Goal: Task Accomplishment & Management: Complete application form

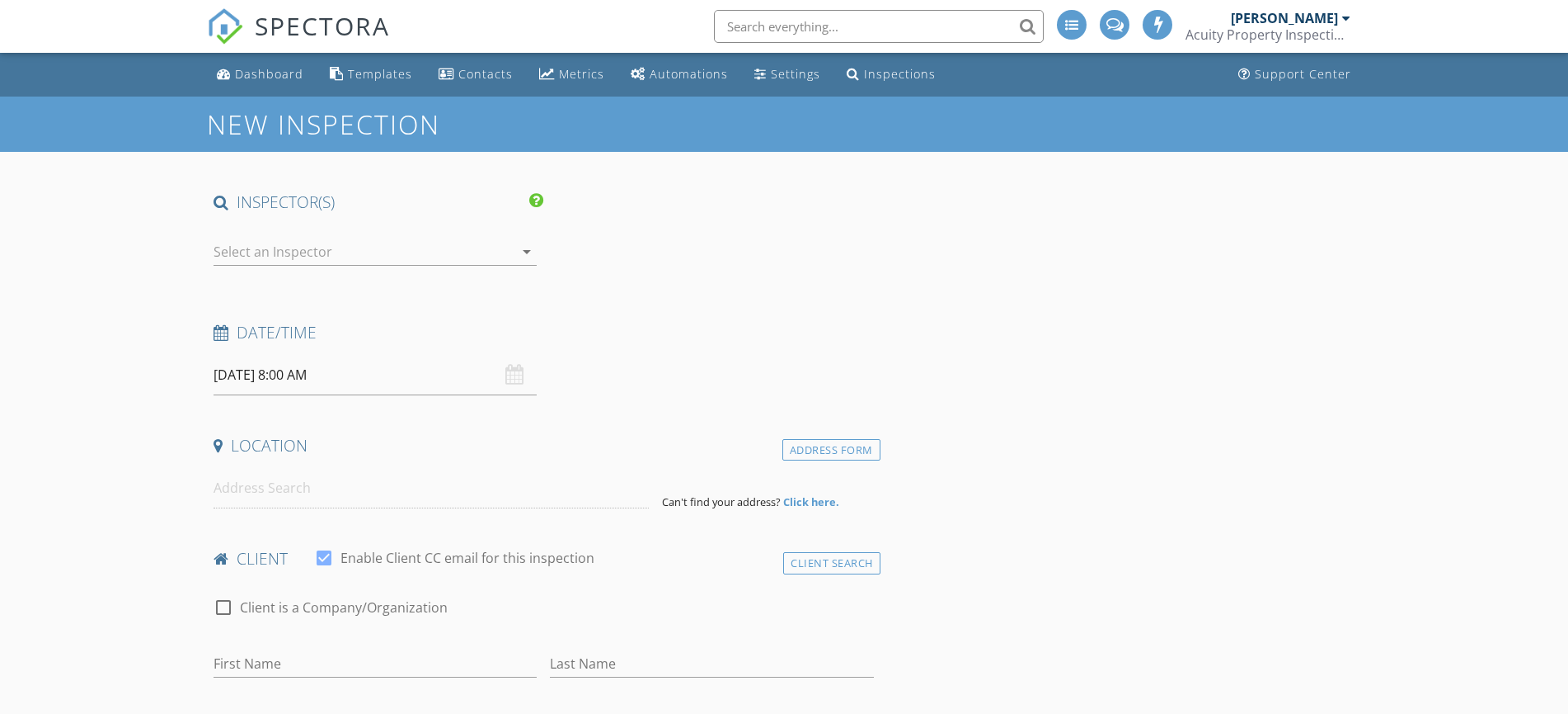
select select "7"
click at [296, 375] on input "[DATE] 8:00 AM" at bounding box center [375, 375] width 323 height 41
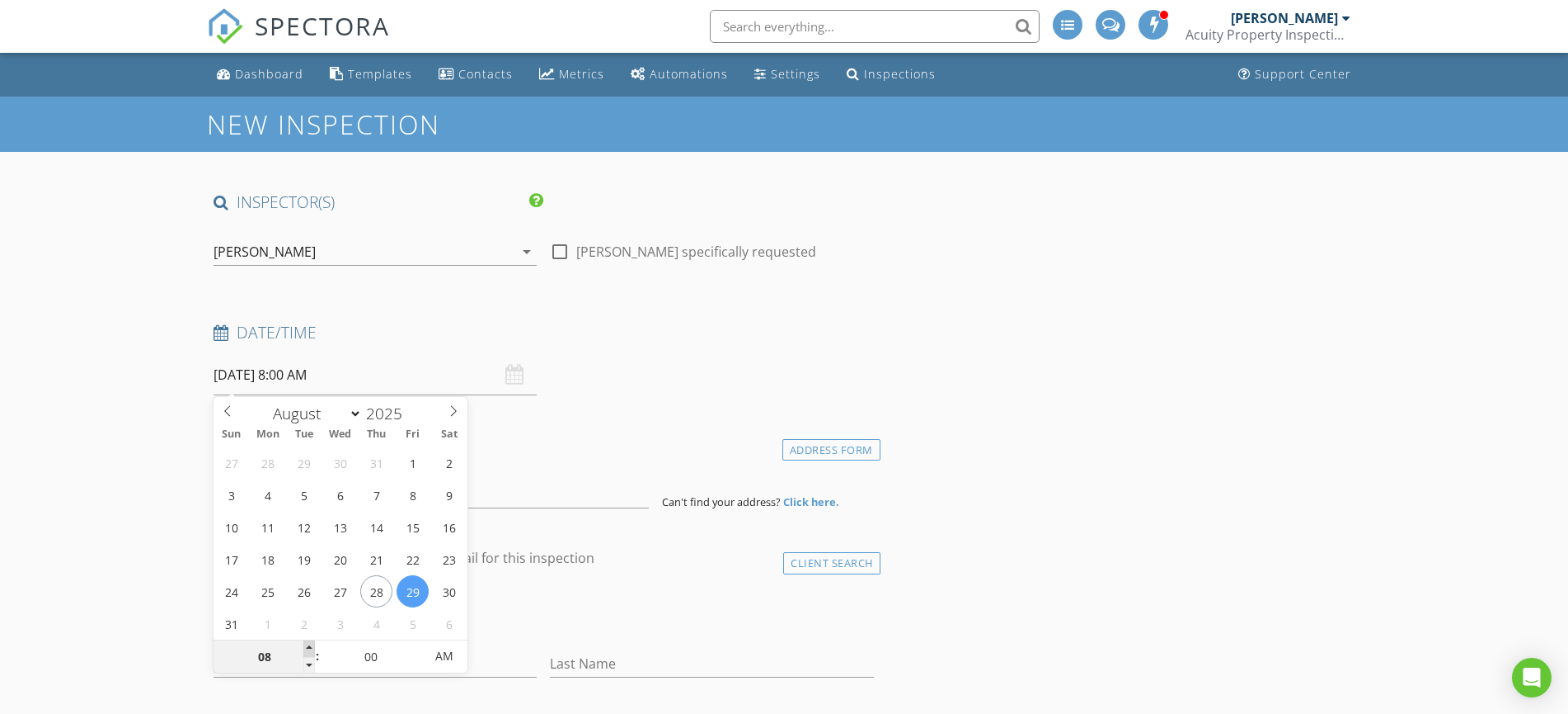
type input "08/29/2025 9:00 AM"
type input "09"
click at [308, 647] on span at bounding box center [310, 648] width 12 height 16
type input "08/29/2025 10:00 AM"
type input "10"
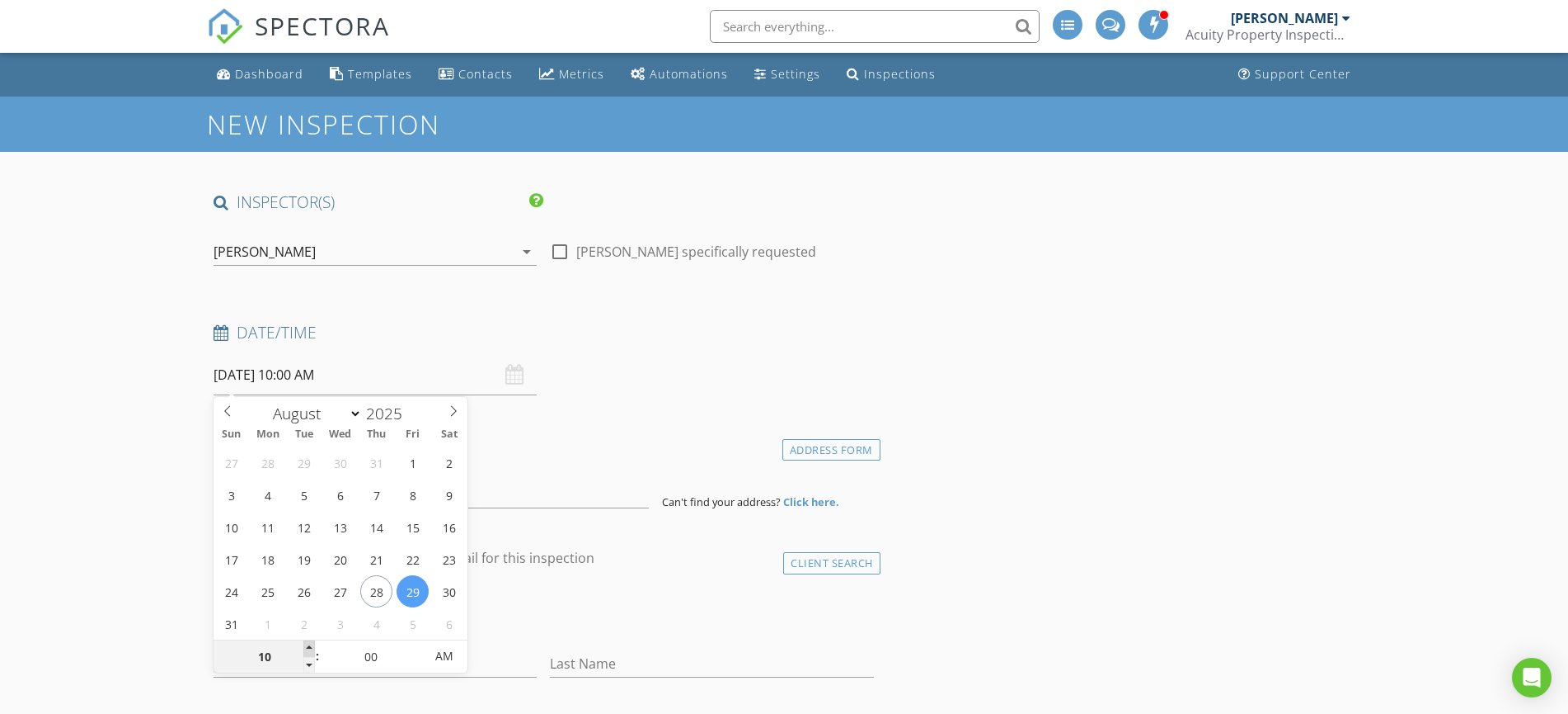
click at [308, 647] on span at bounding box center [310, 648] width 12 height 16
type input "08/29/2025 11:00 AM"
type input "11"
click at [308, 647] on span at bounding box center [310, 648] width 12 height 16
click at [647, 335] on h4 "Date/Time" at bounding box center [544, 332] width 660 height 21
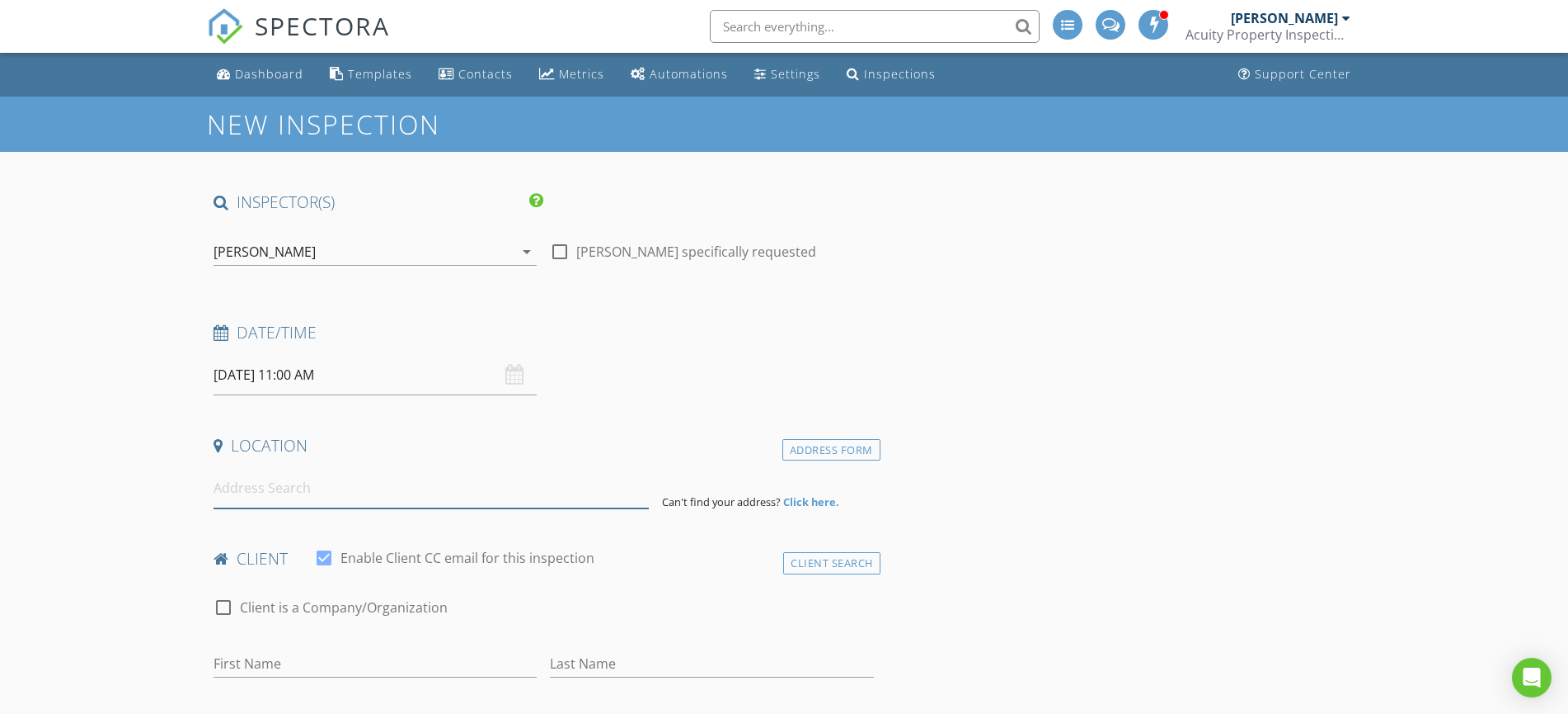
click at [244, 497] on input at bounding box center [431, 488] width 435 height 41
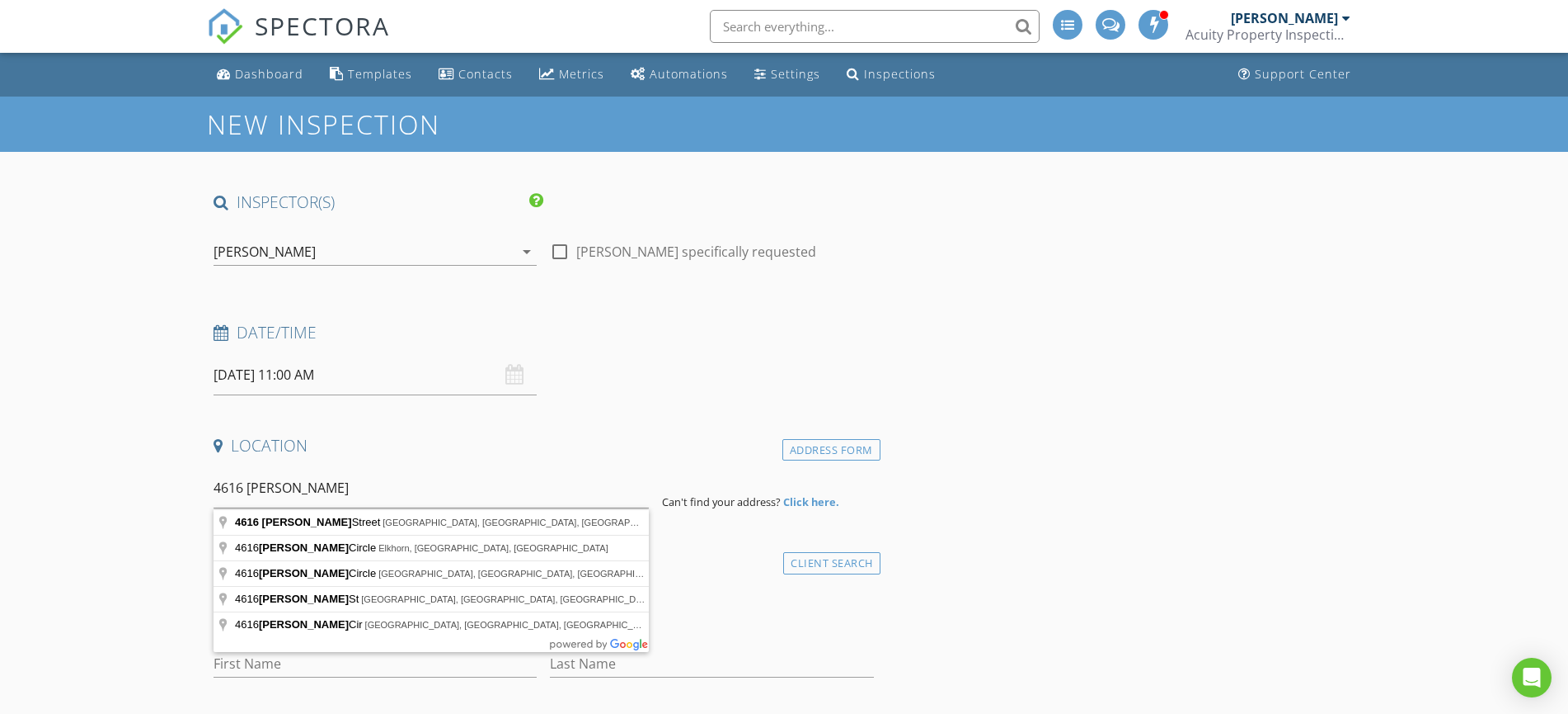
type input "4616 Browne Street, Omaha, NE, USA"
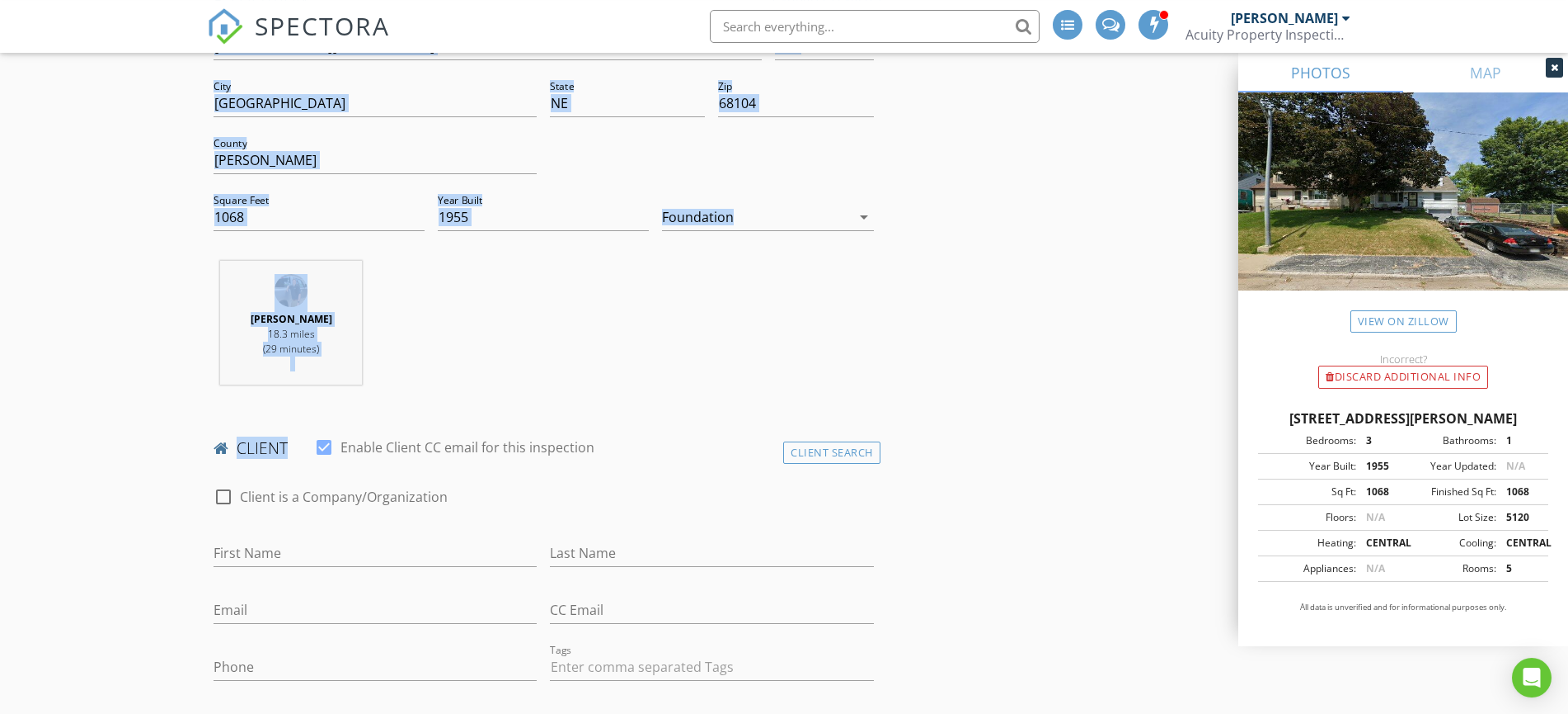
scroll to position [568, 0]
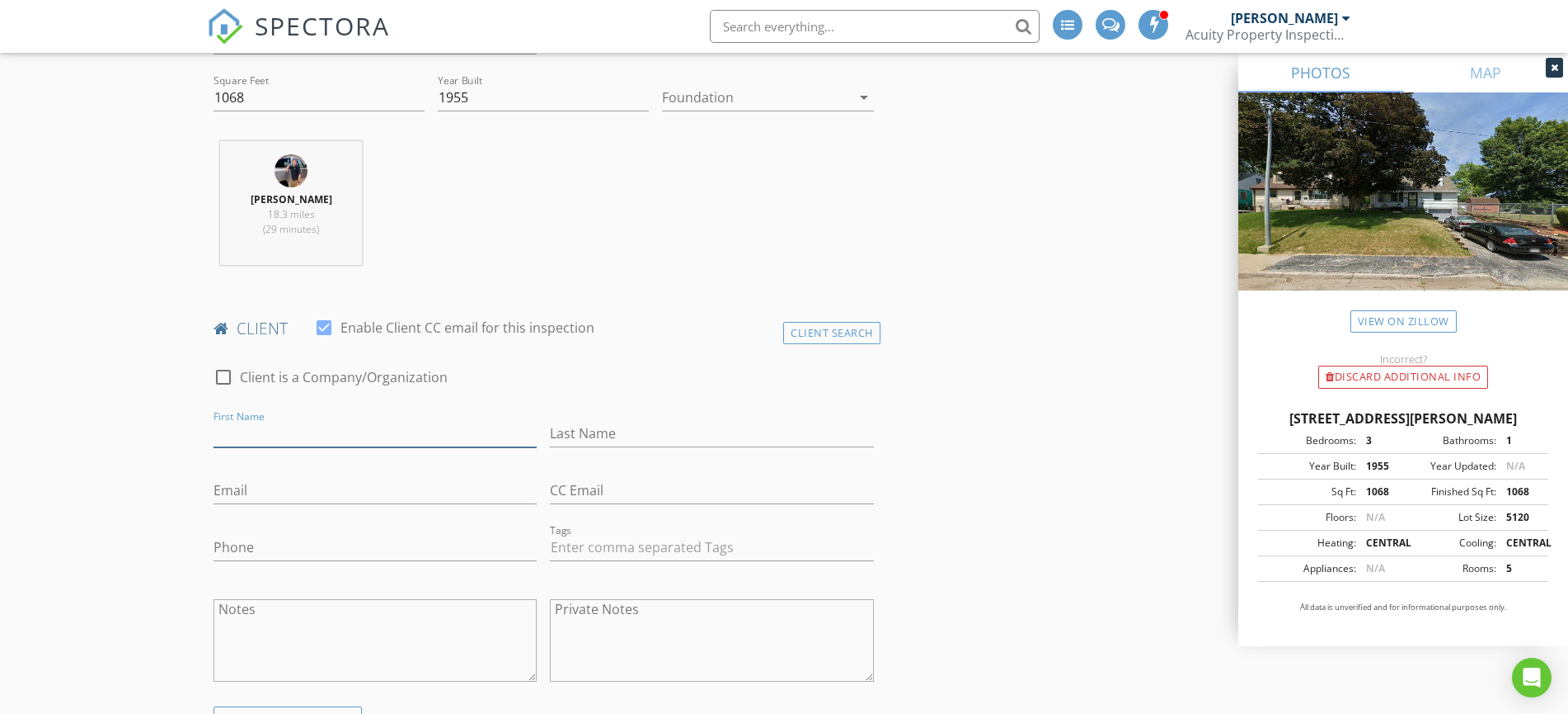
click at [267, 429] on input "First Name" at bounding box center [375, 434] width 323 height 27
type input "Brenda"
type input "Johnson"
click at [238, 553] on input "Phone" at bounding box center [375, 548] width 323 height 27
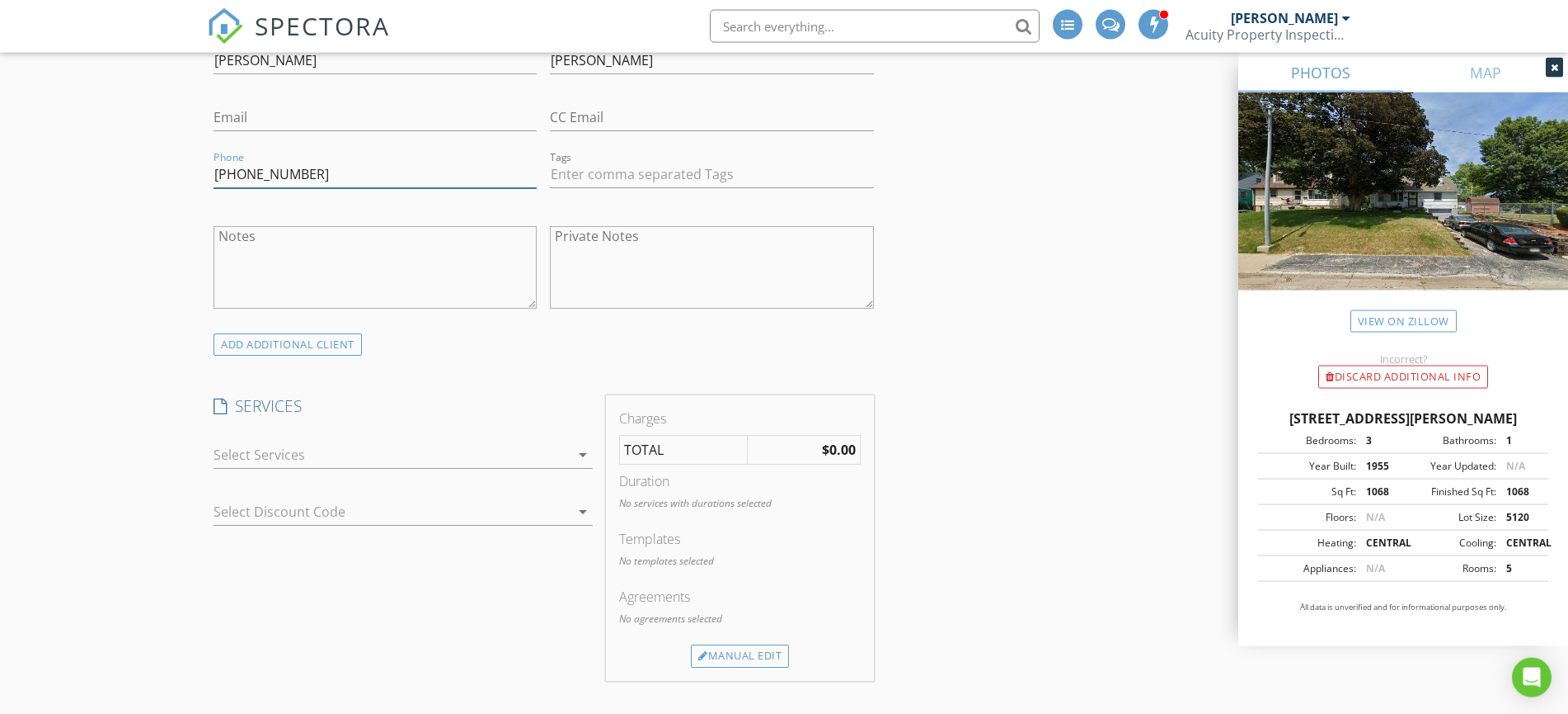
scroll to position [977, 0]
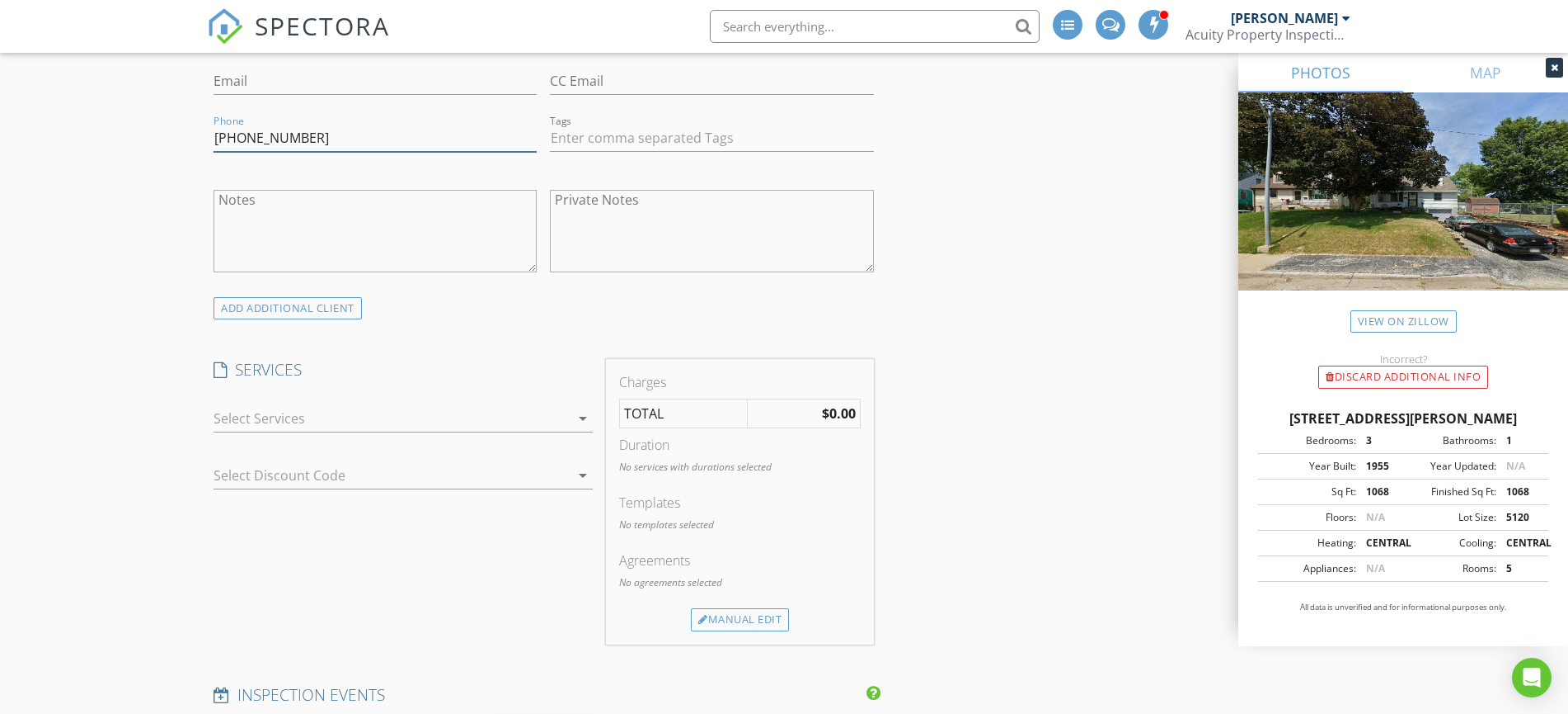
type input "402-453-4140"
click at [243, 419] on div at bounding box center [392, 418] width 356 height 26
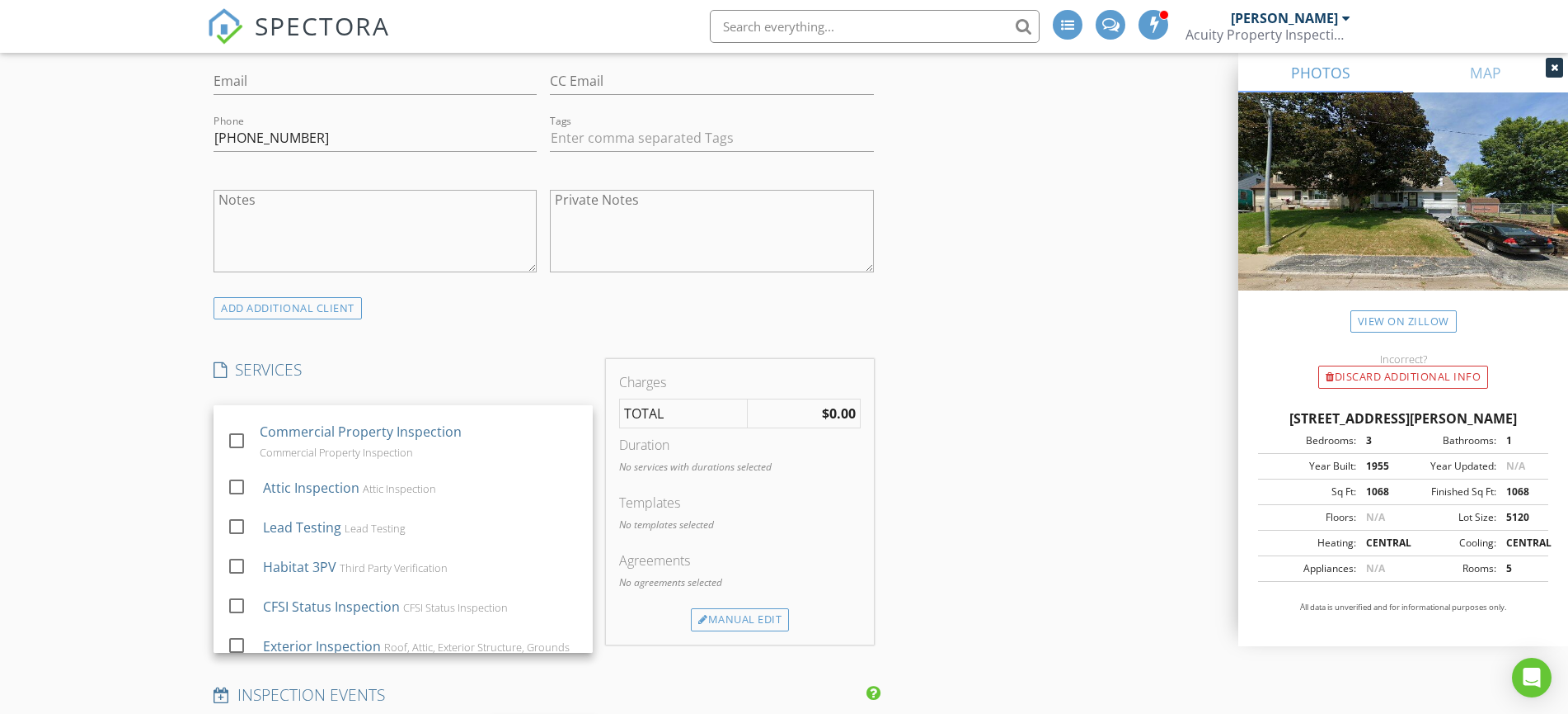
scroll to position [759, 0]
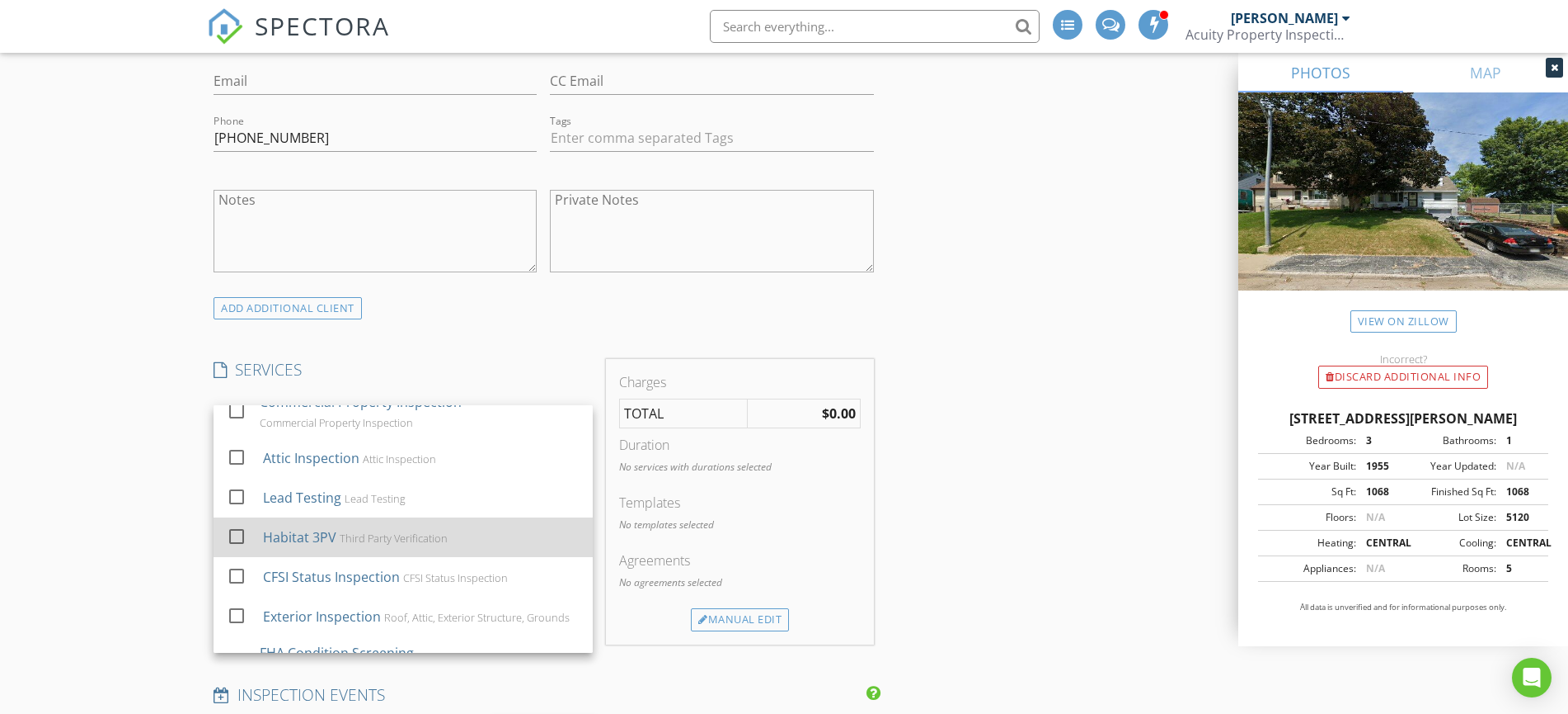
click at [238, 531] on div at bounding box center [236, 536] width 28 height 28
checkbox input "false"
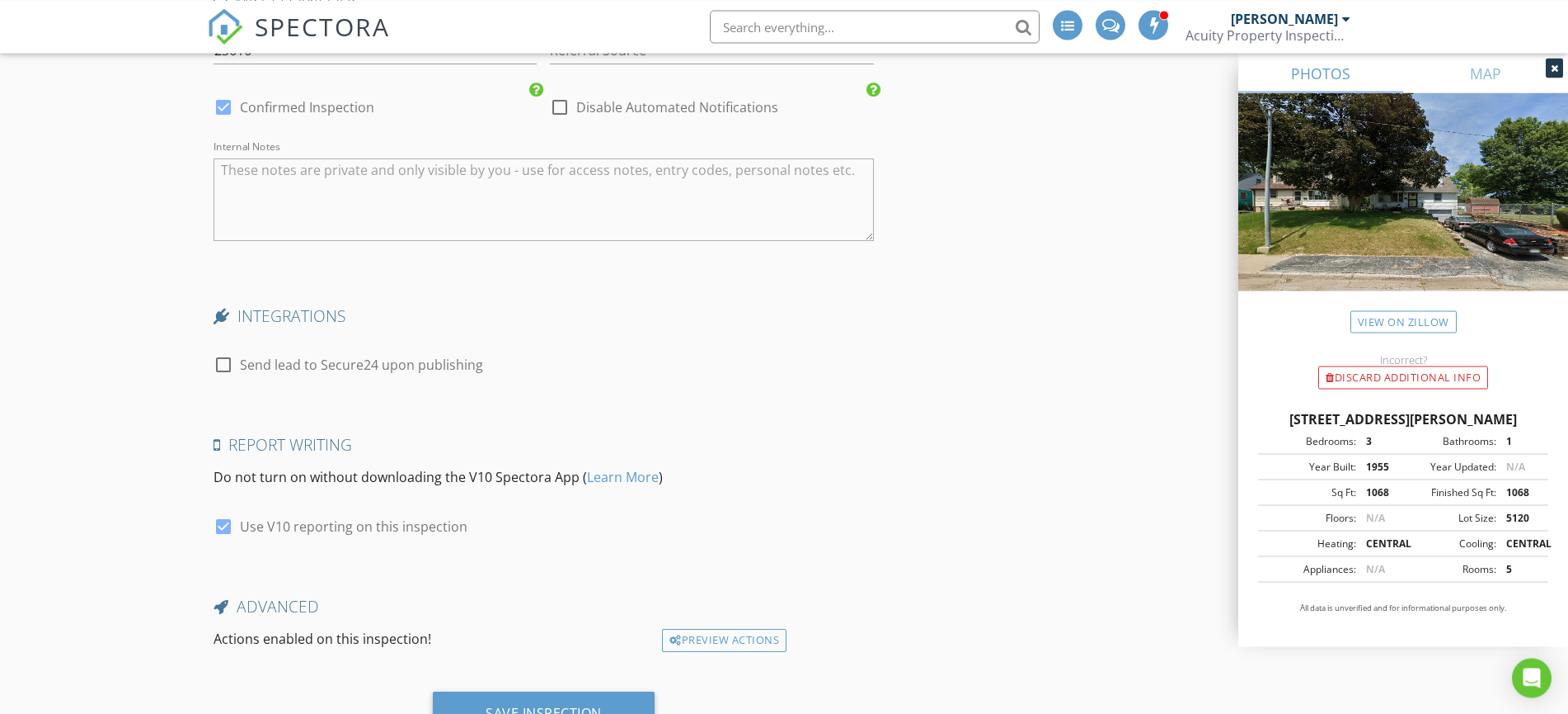
scroll to position [2548, 0]
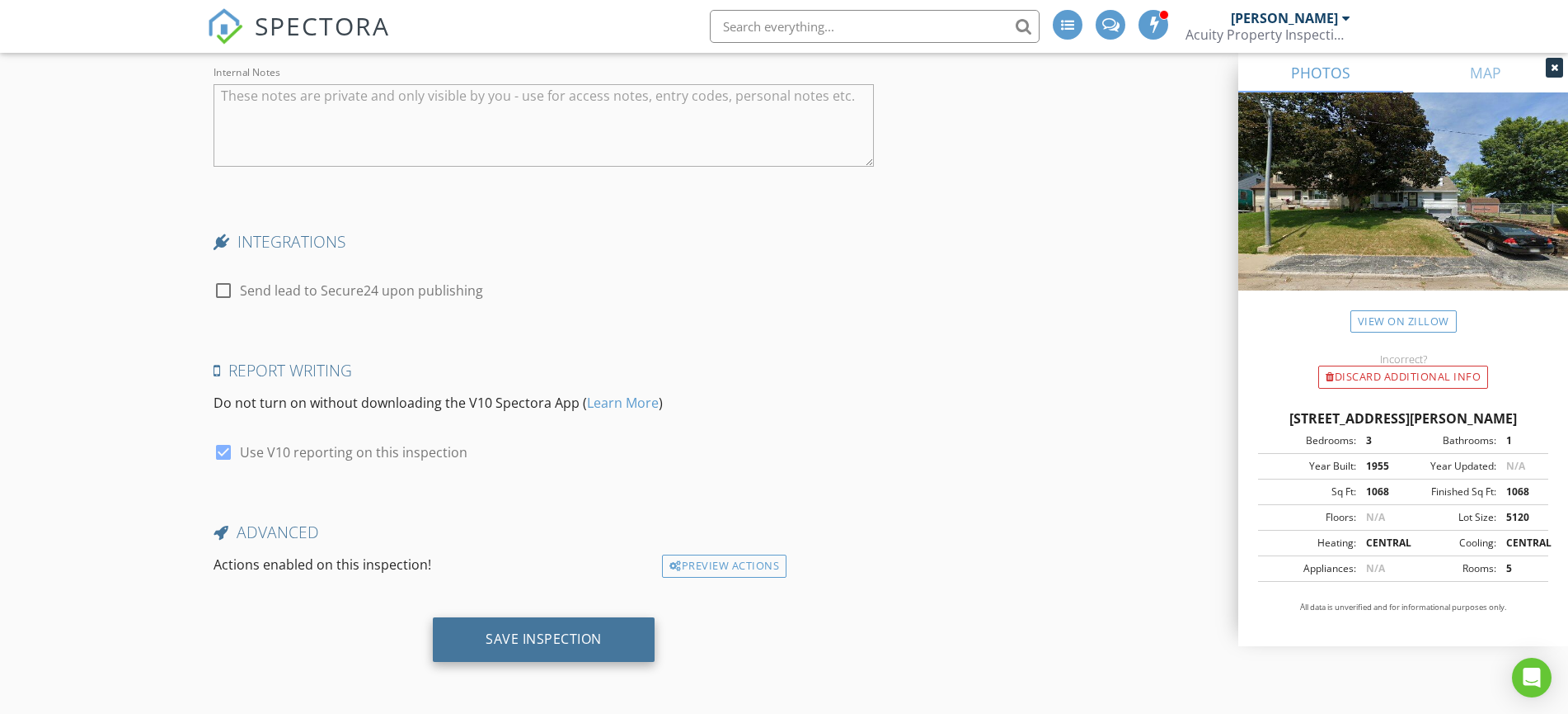
click at [529, 626] on div "Save Inspection" at bounding box center [543, 639] width 221 height 44
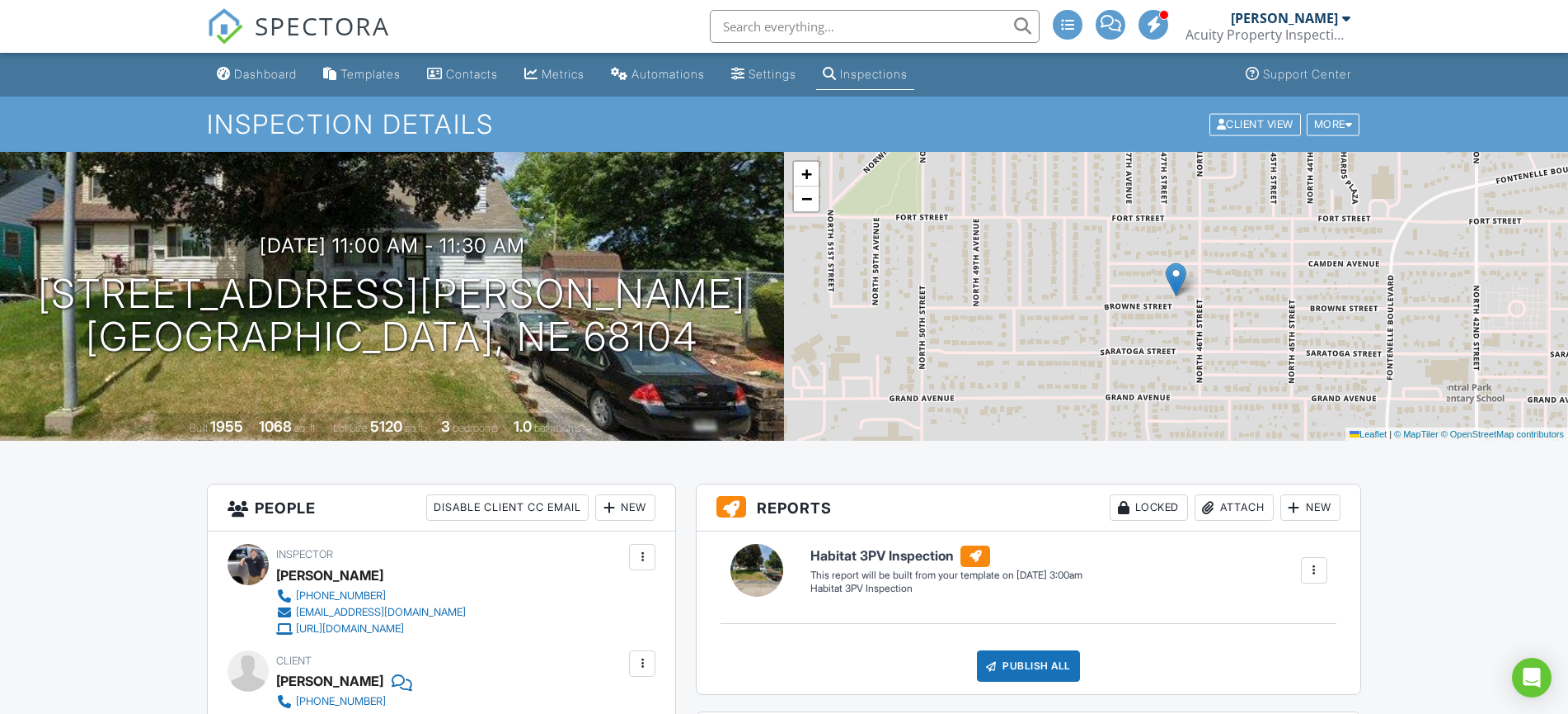
click at [256, 76] on div "Dashboard" at bounding box center [266, 74] width 63 height 14
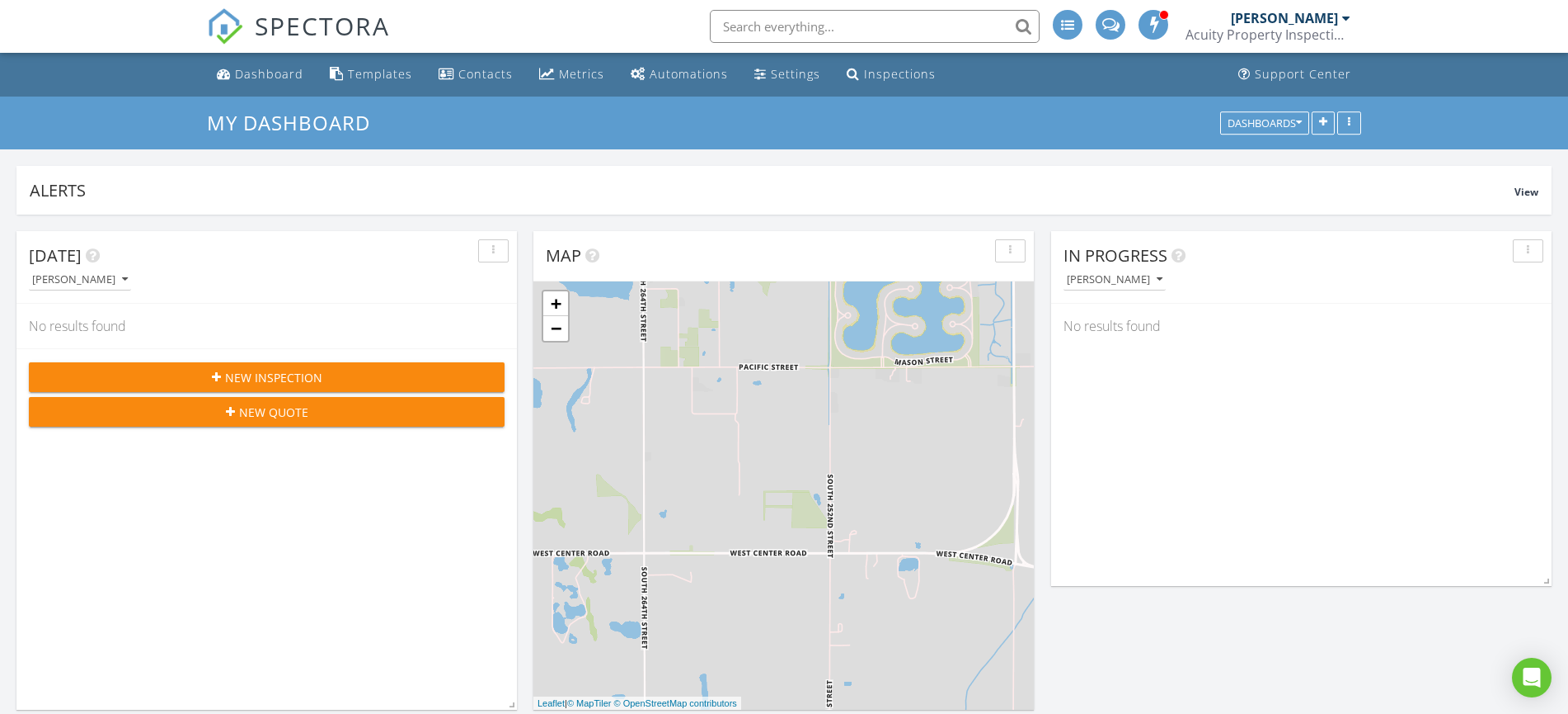
scroll to position [1886, 1582]
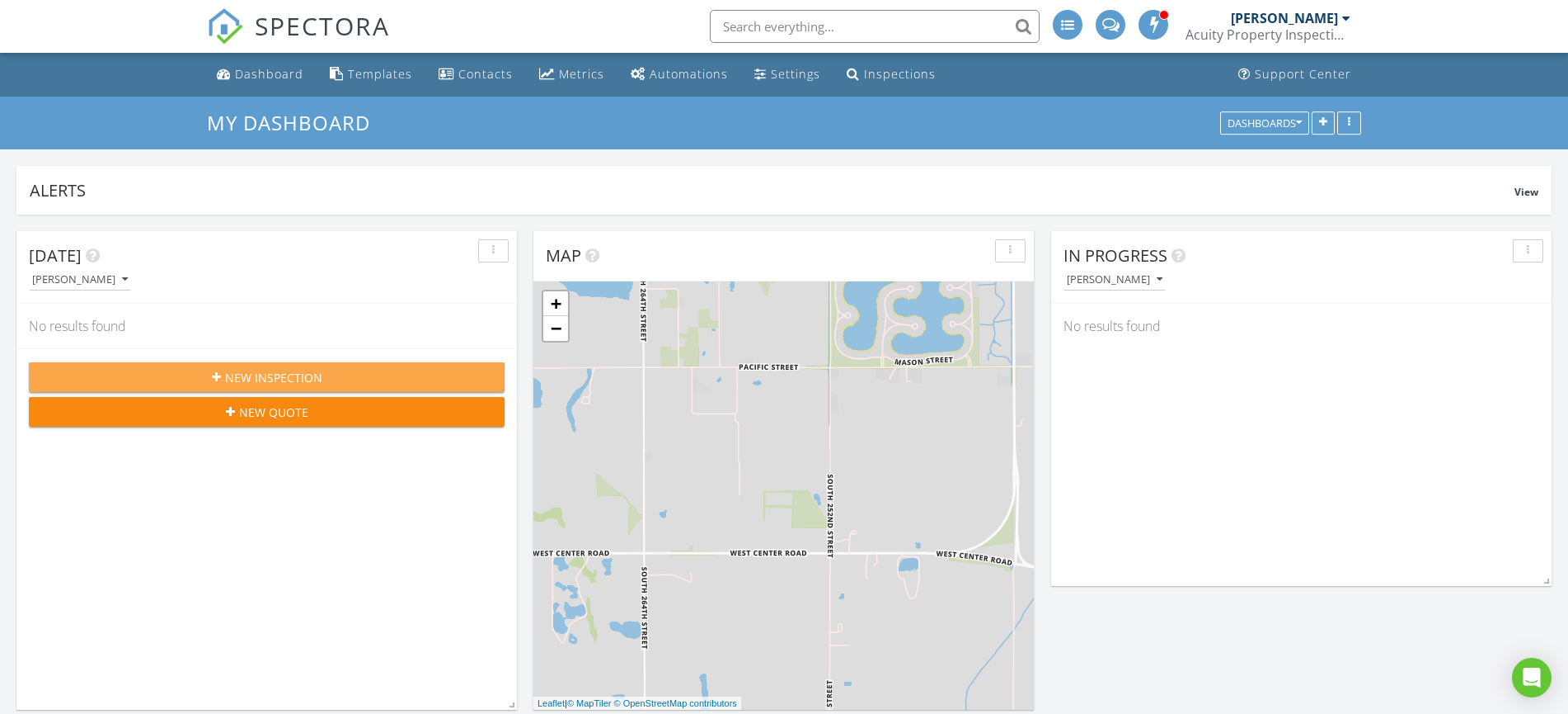
click at [266, 374] on span "New Inspection" at bounding box center [273, 377] width 98 height 17
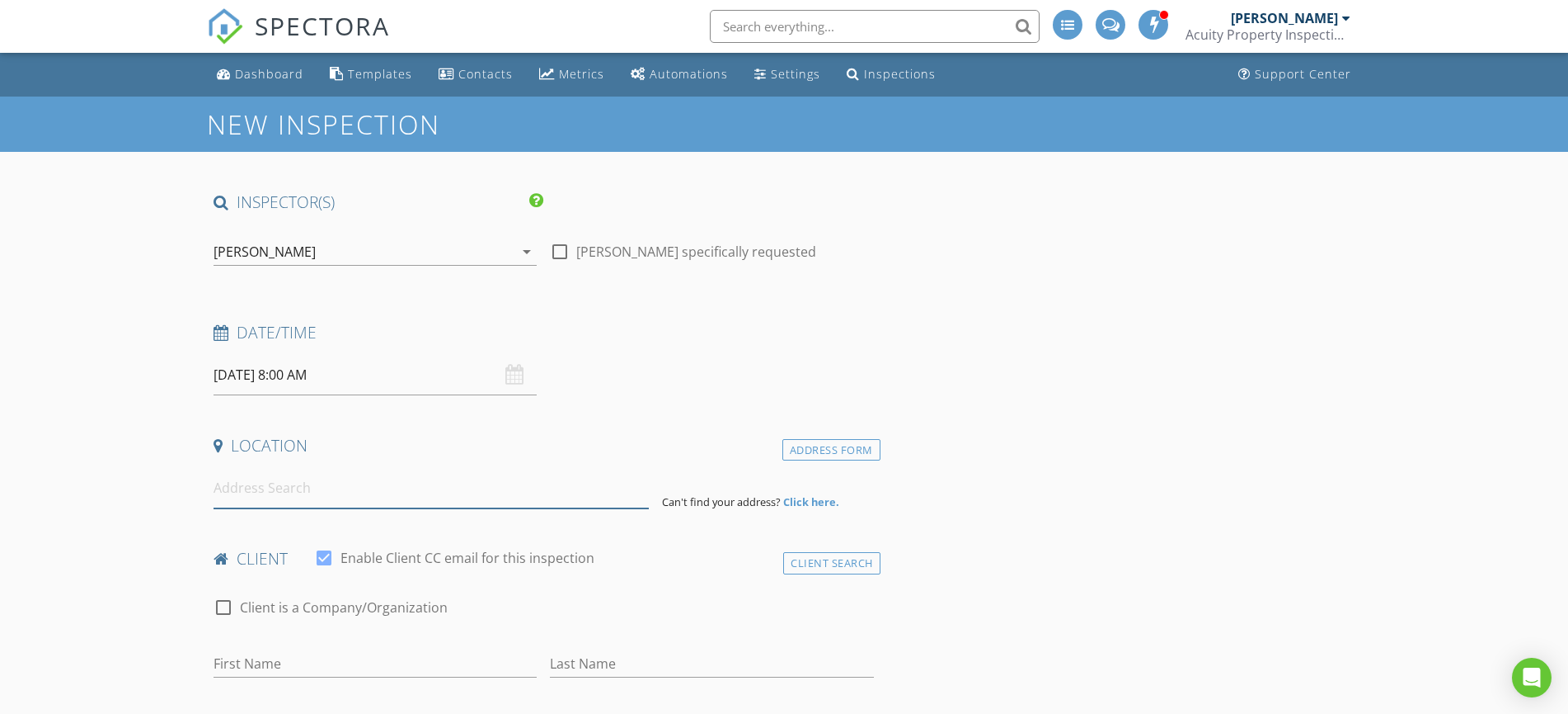
click at [261, 490] on input at bounding box center [431, 488] width 435 height 41
click at [300, 374] on input "08/29/2025 8:00 AM" at bounding box center [375, 375] width 323 height 41
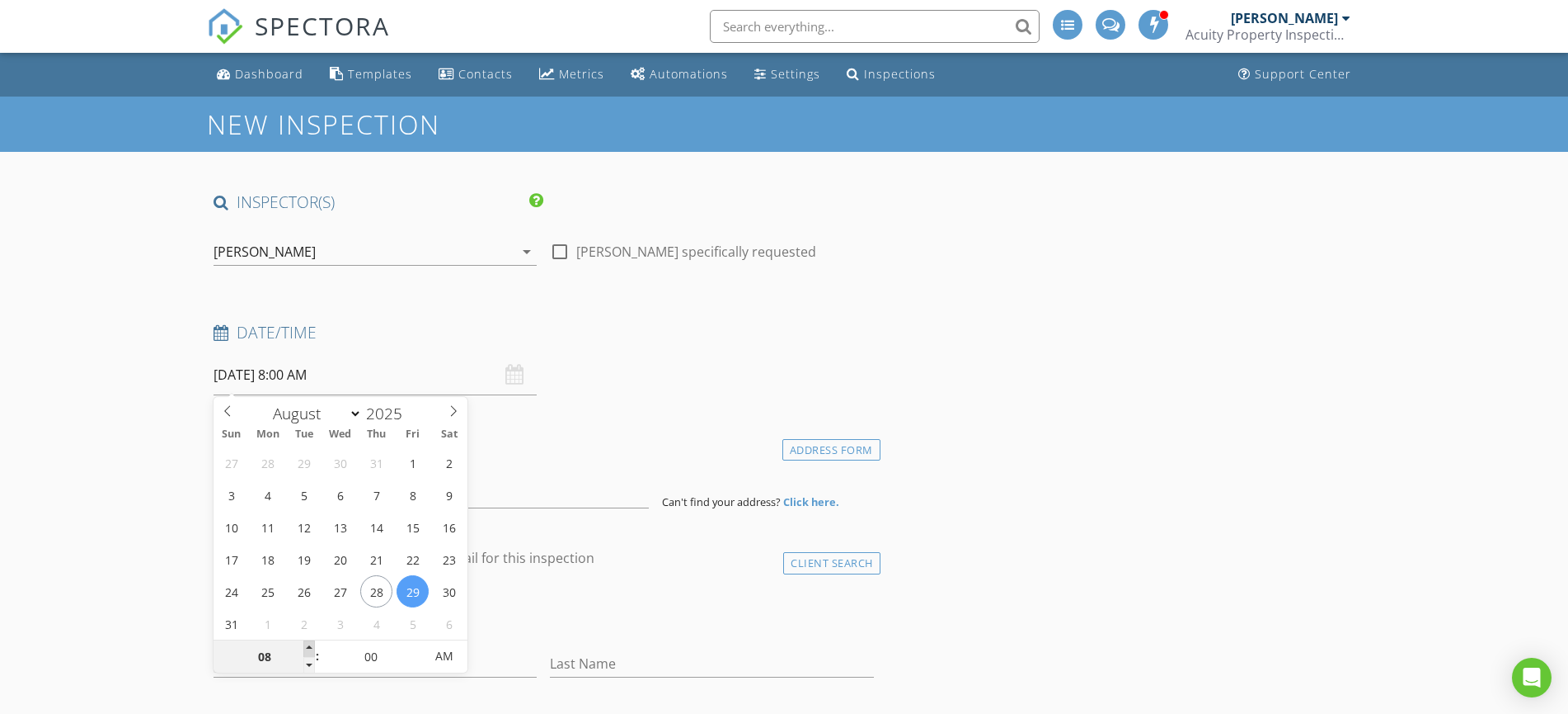
type input "09"
type input "08/29/2025 9:00 AM"
click at [307, 647] on span at bounding box center [310, 648] width 12 height 16
type input "10"
type input "08/29/2025 10:00 AM"
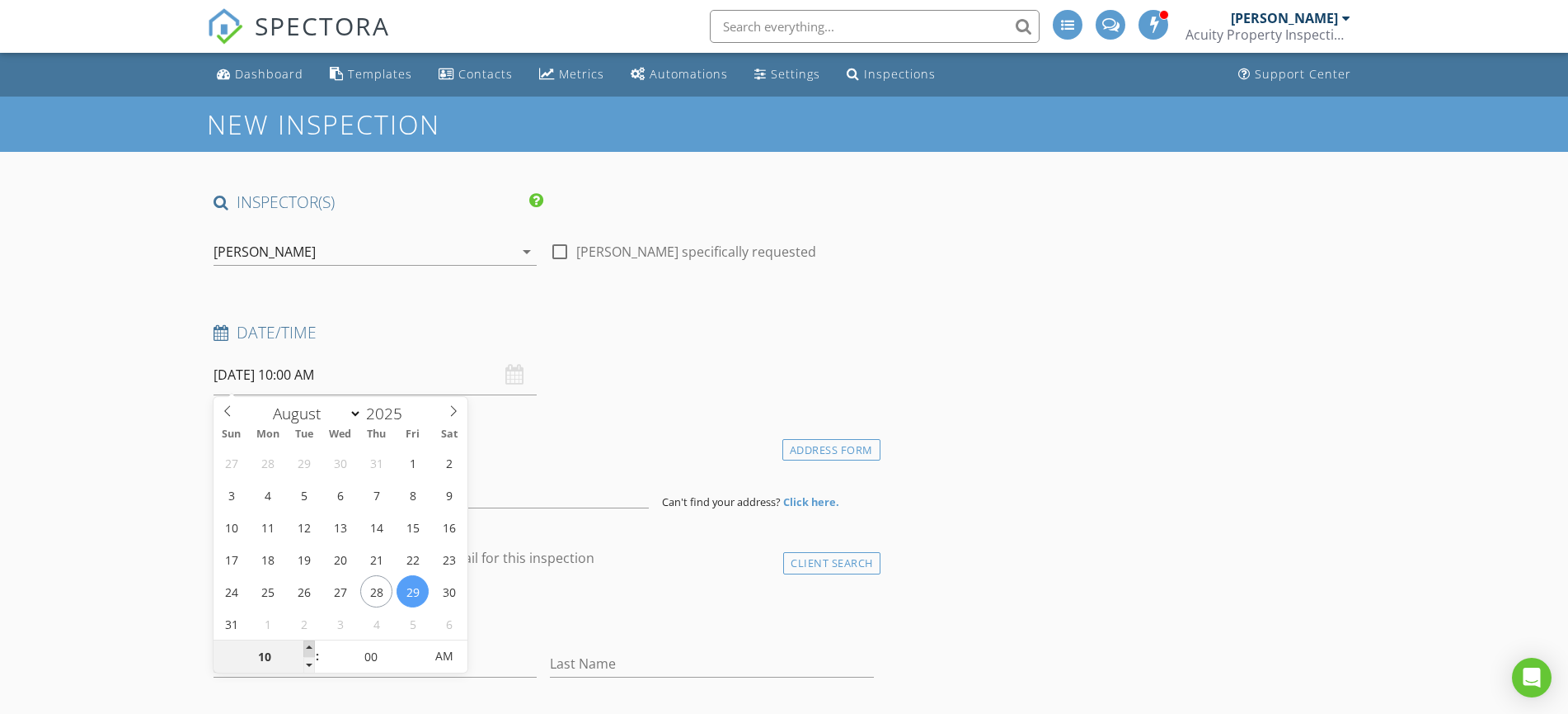
click at [307, 647] on span at bounding box center [310, 648] width 12 height 16
type input "11"
type input "08/29/2025 11:00 AM"
click at [307, 647] on span at bounding box center [310, 648] width 12 height 16
type input "12"
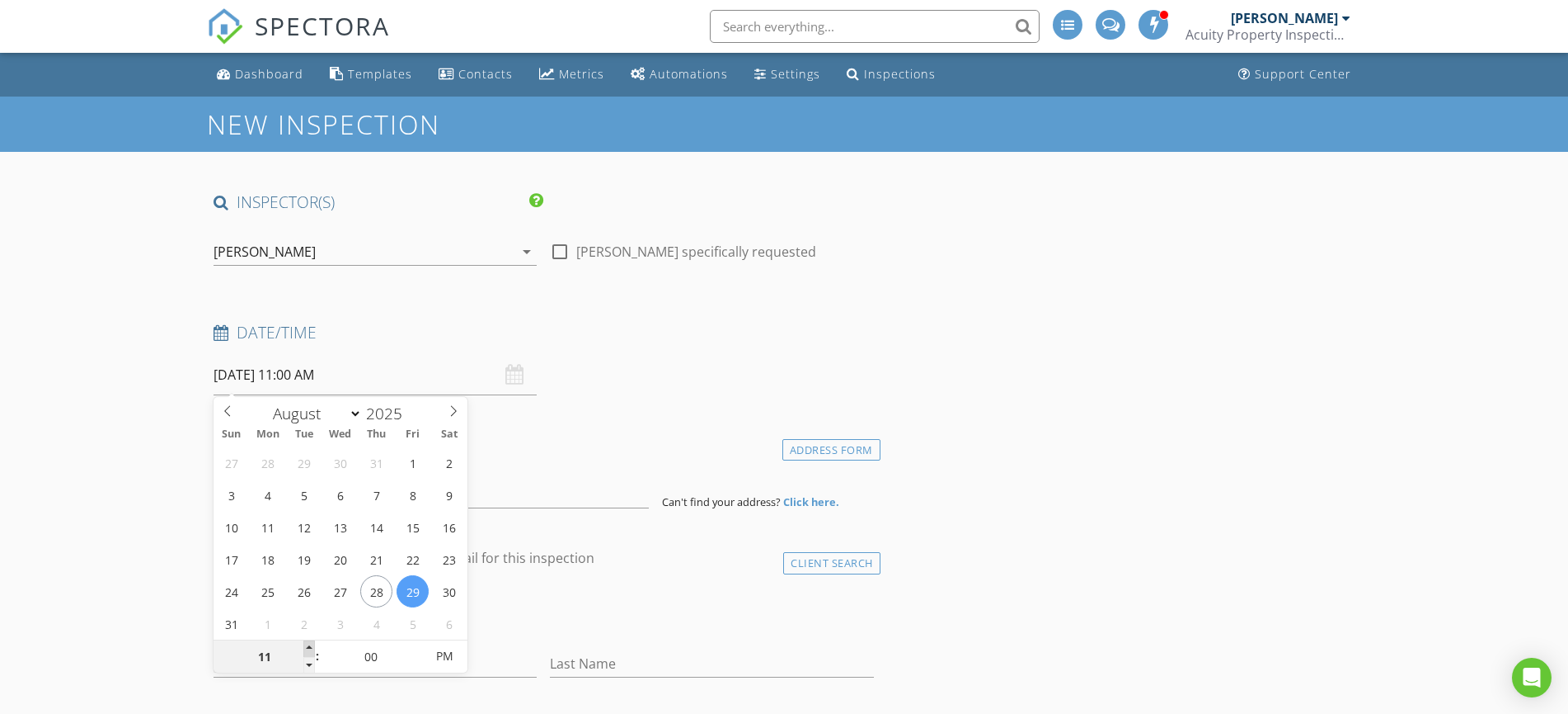
type input "[DATE] 12:00 PM"
click at [307, 647] on span at bounding box center [310, 648] width 12 height 16
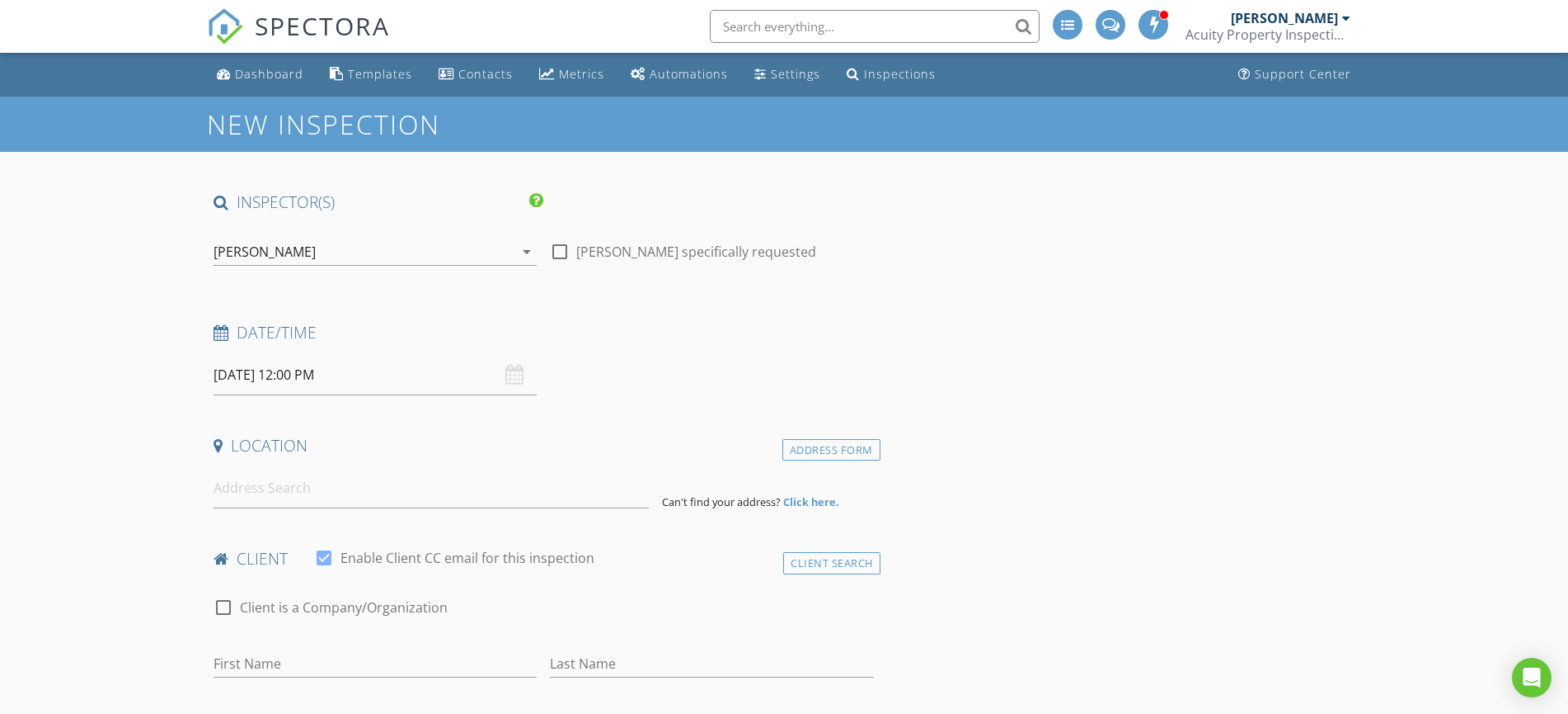
click at [240, 495] on input at bounding box center [431, 488] width 435 height 41
type input "3756 North 41st Street, Omaha, NE, USA"
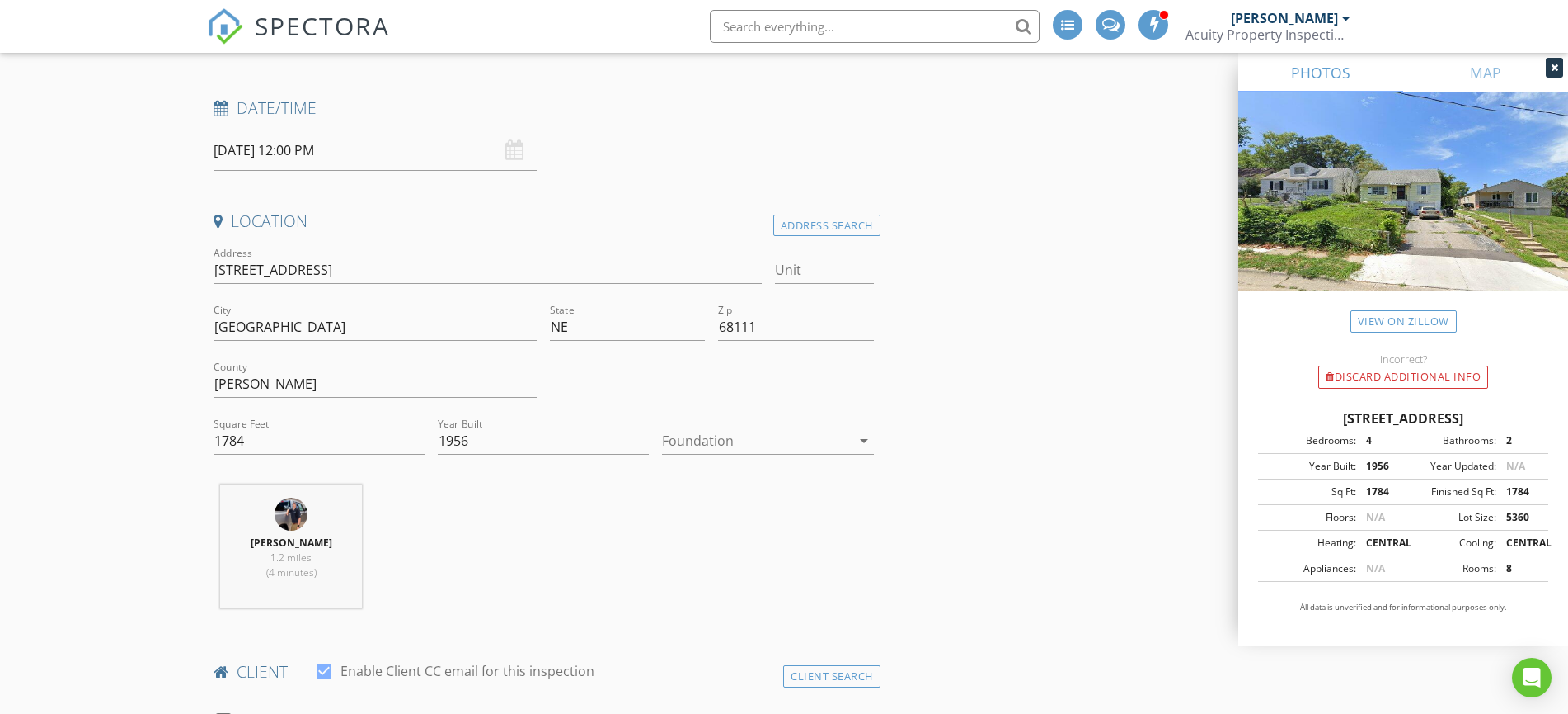
scroll to position [462, 0]
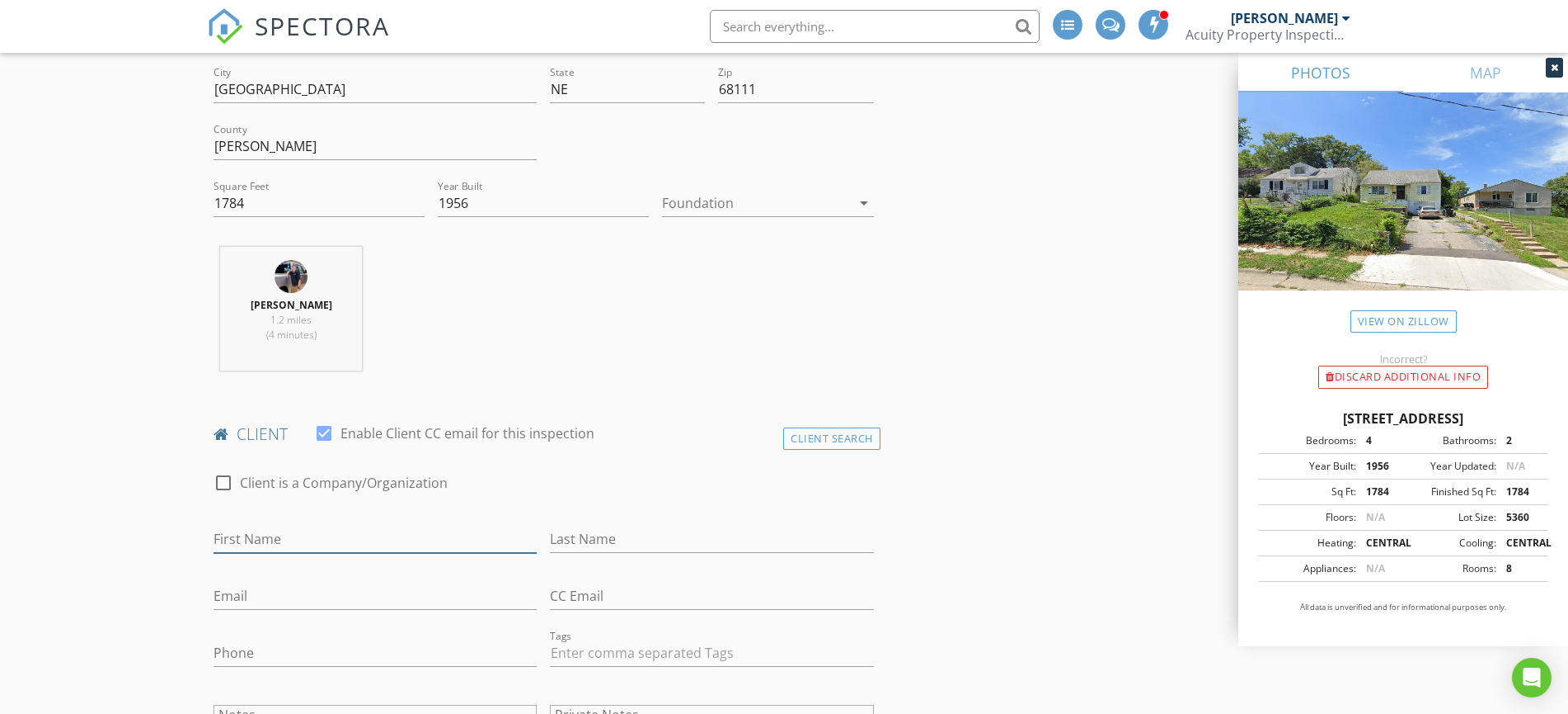
click at [231, 536] on input "First Name" at bounding box center [375, 539] width 323 height 27
type input "Carla"
type input "Jones"
click at [245, 647] on input "Phone" at bounding box center [375, 653] width 323 height 27
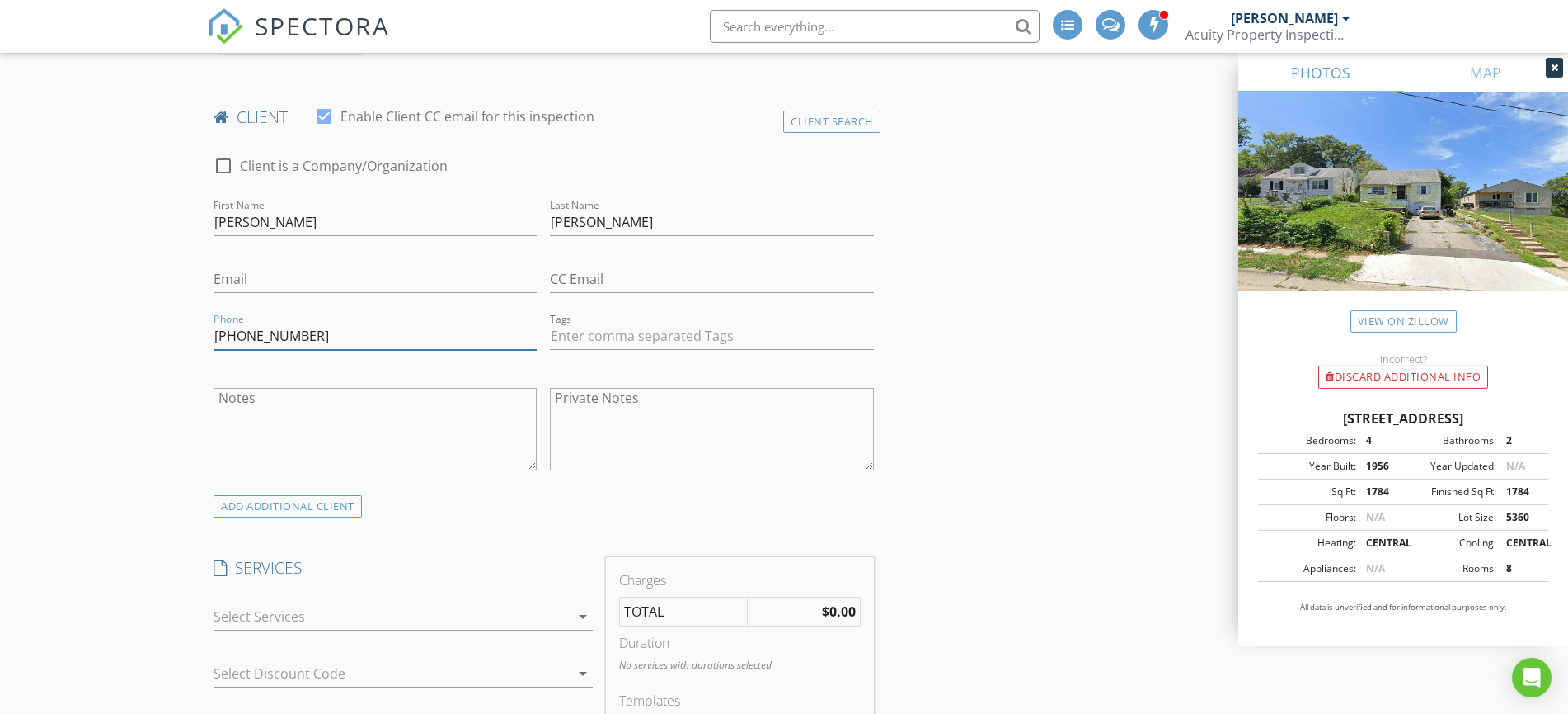
scroll to position [924, 0]
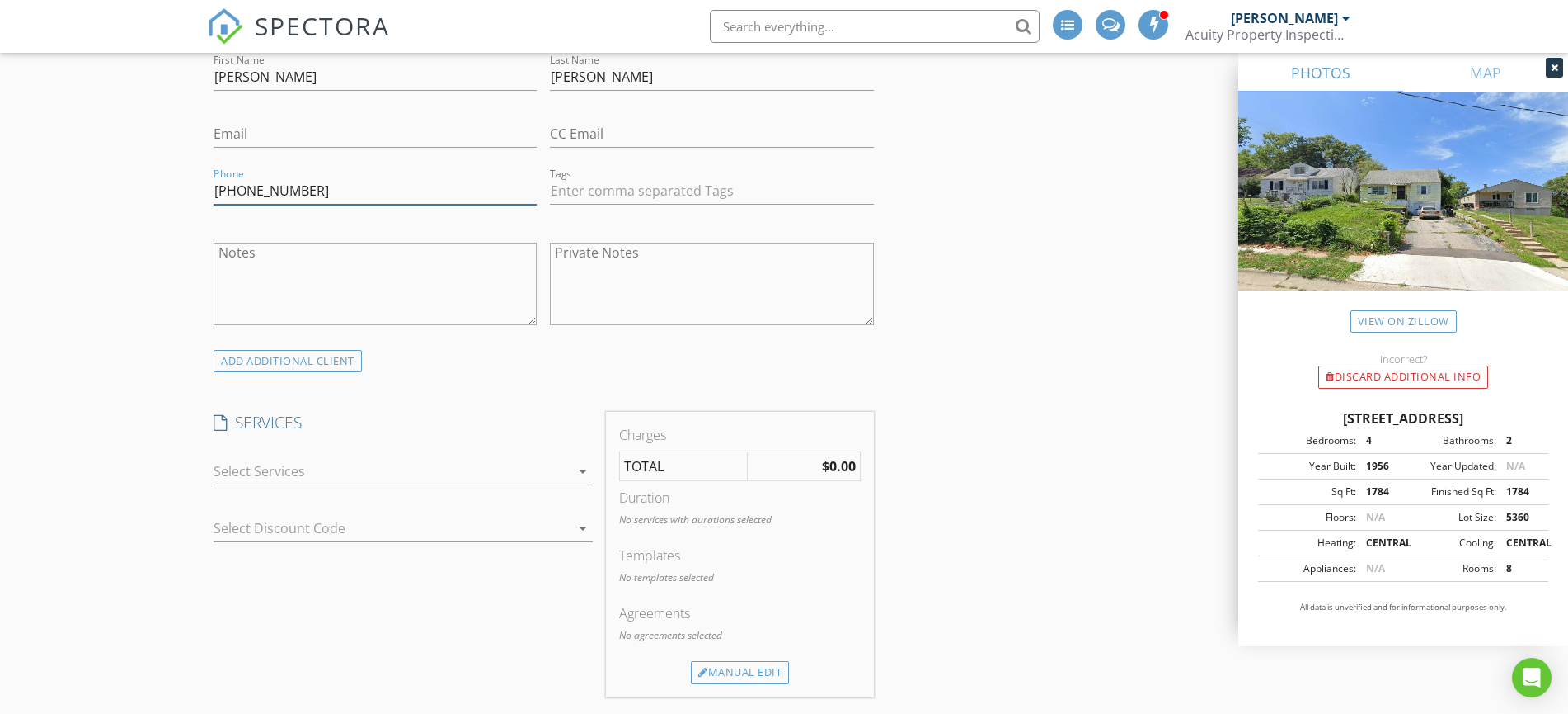
type input "402-713-9205"
click at [266, 469] on div at bounding box center [392, 470] width 356 height 26
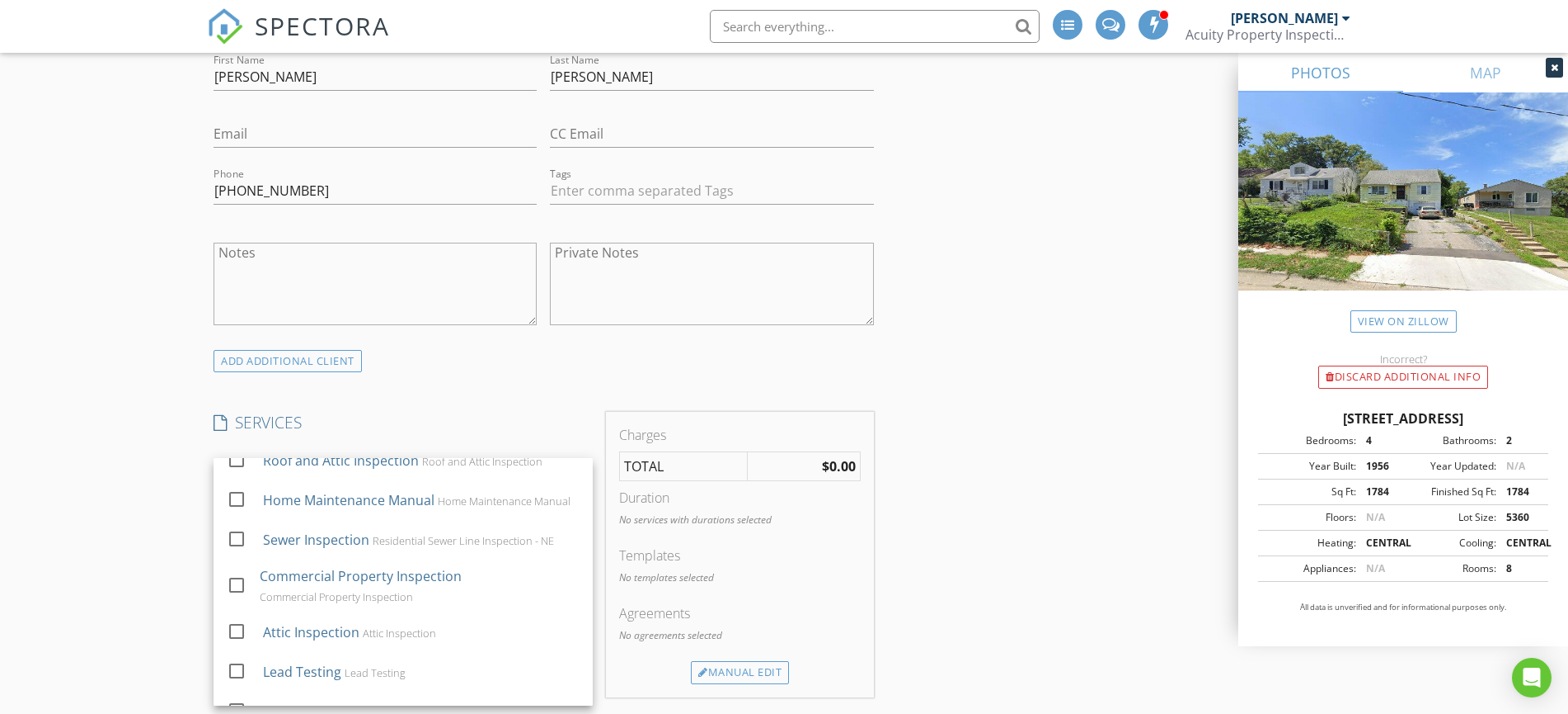
scroll to position [683, 0]
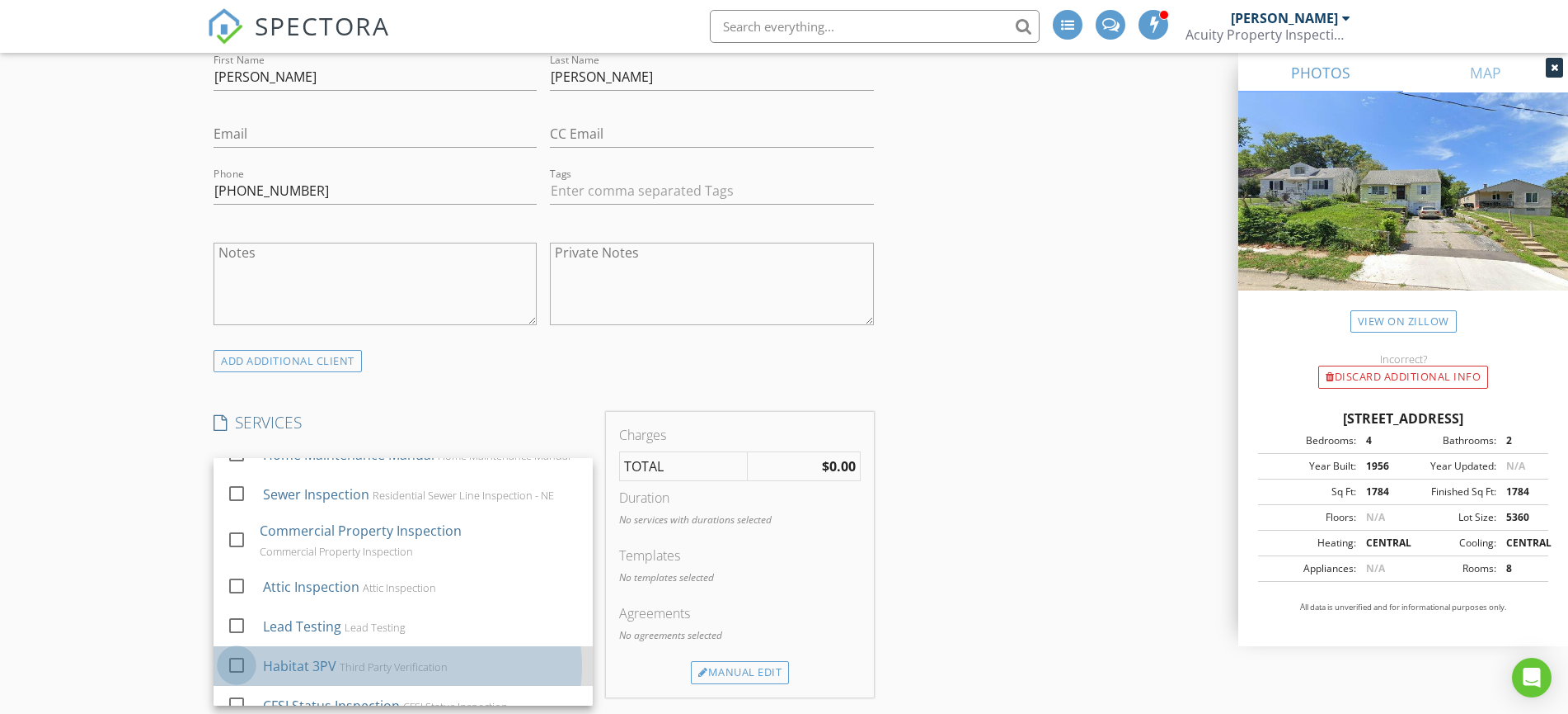
click at [236, 657] on div at bounding box center [236, 665] width 28 height 28
checkbox input "false"
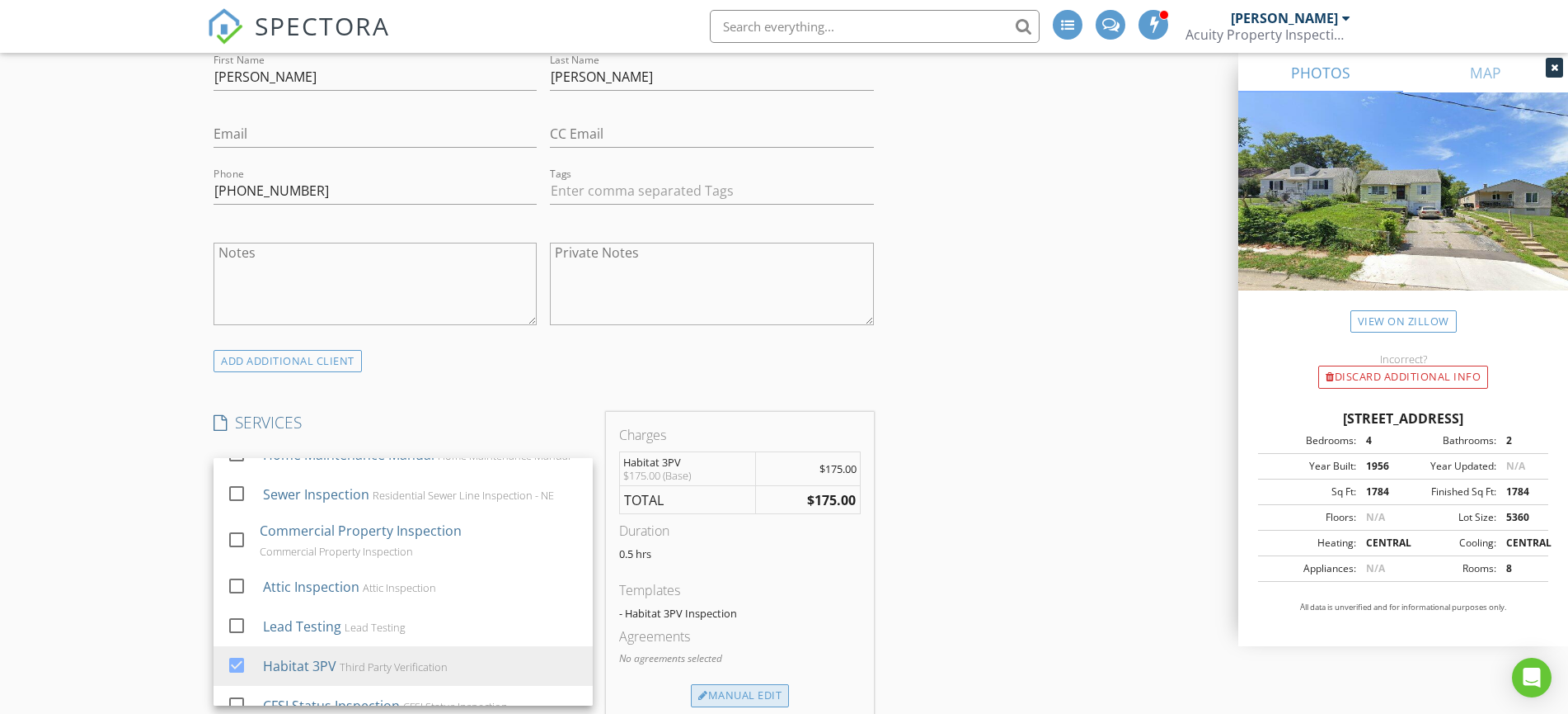
click at [725, 691] on div "Manual Edit" at bounding box center [740, 695] width 98 height 23
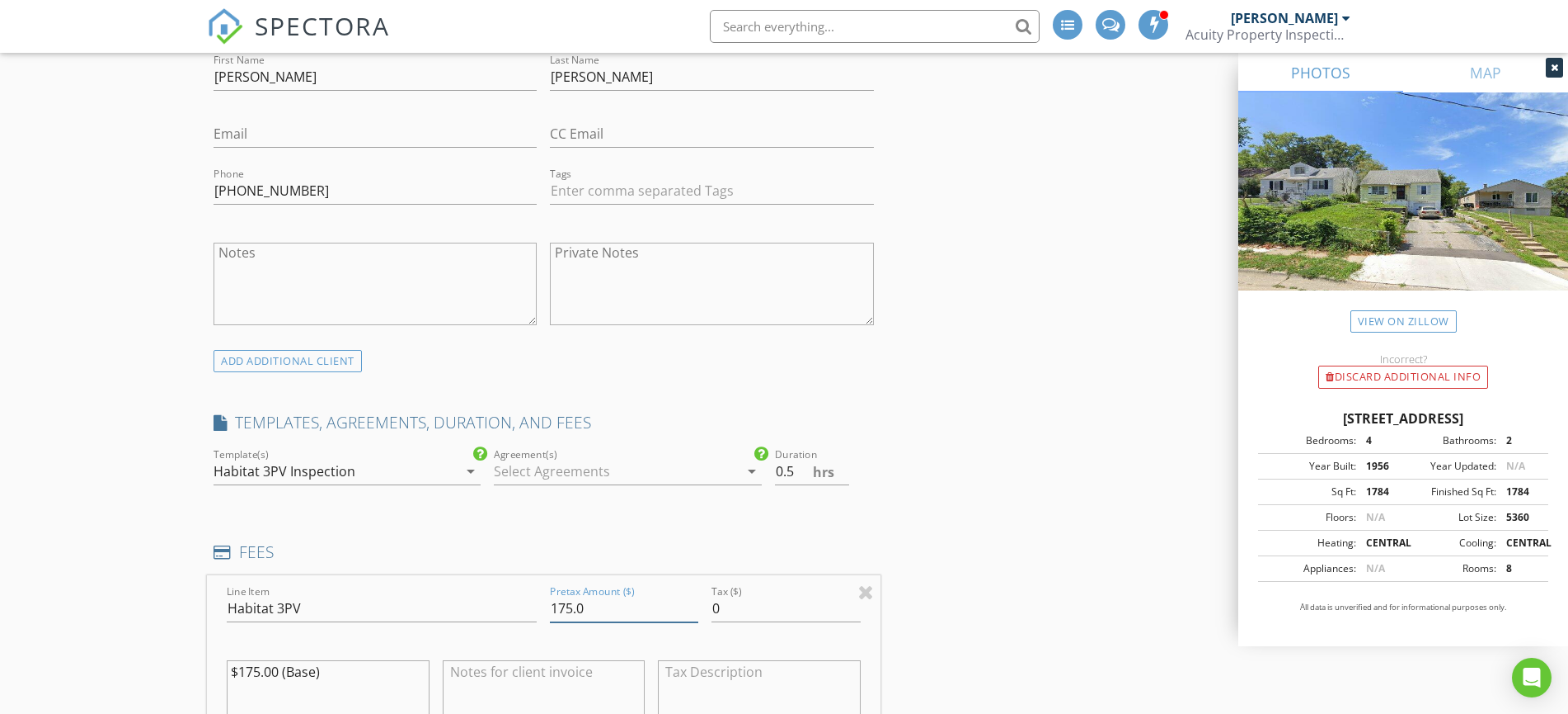
drag, startPoint x: 574, startPoint y: 612, endPoint x: 544, endPoint y: 608, distance: 30.3
click at [550, 608] on input "175.0" at bounding box center [624, 609] width 148 height 27
type input "260.0"
drag, startPoint x: 941, startPoint y: 466, endPoint x: 959, endPoint y: 460, distance: 19.0
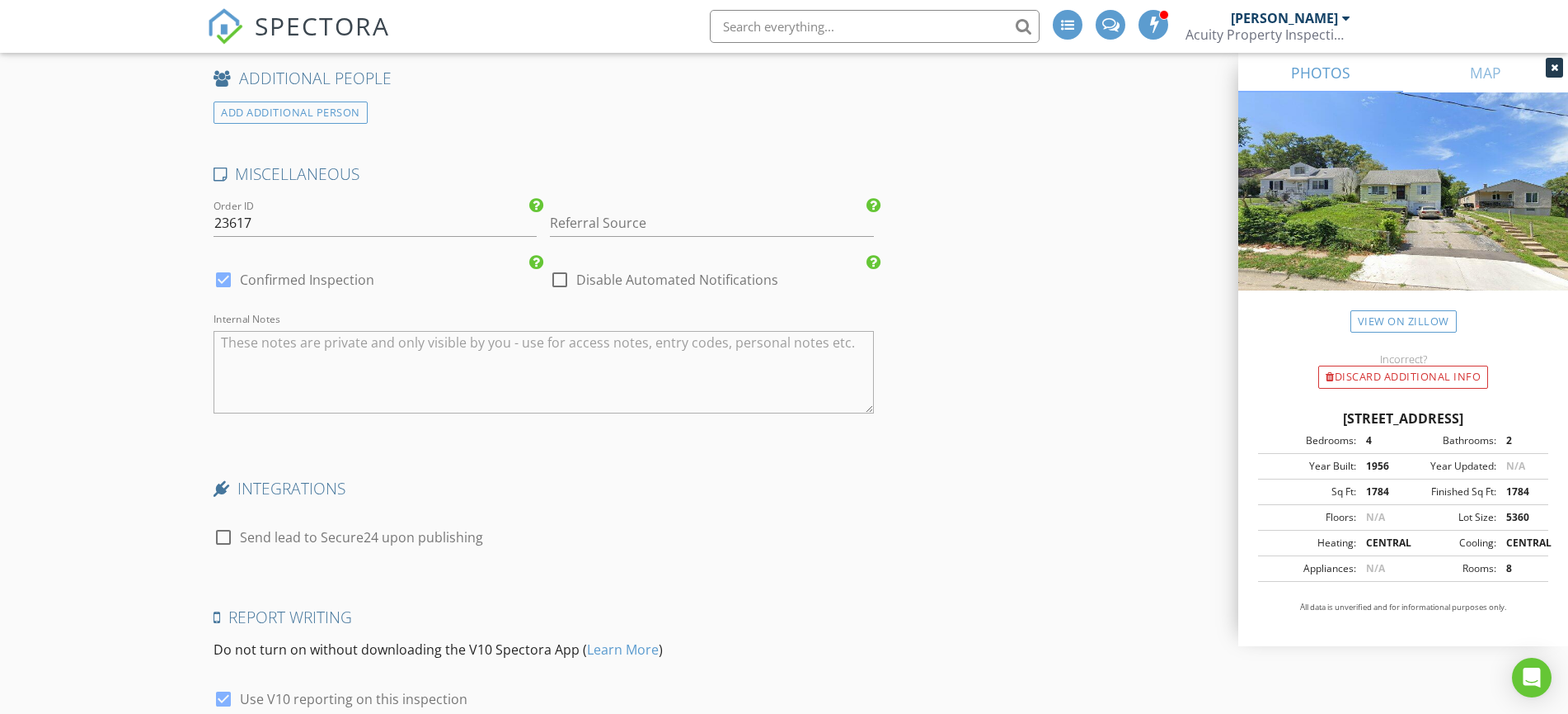
scroll to position [2705, 0]
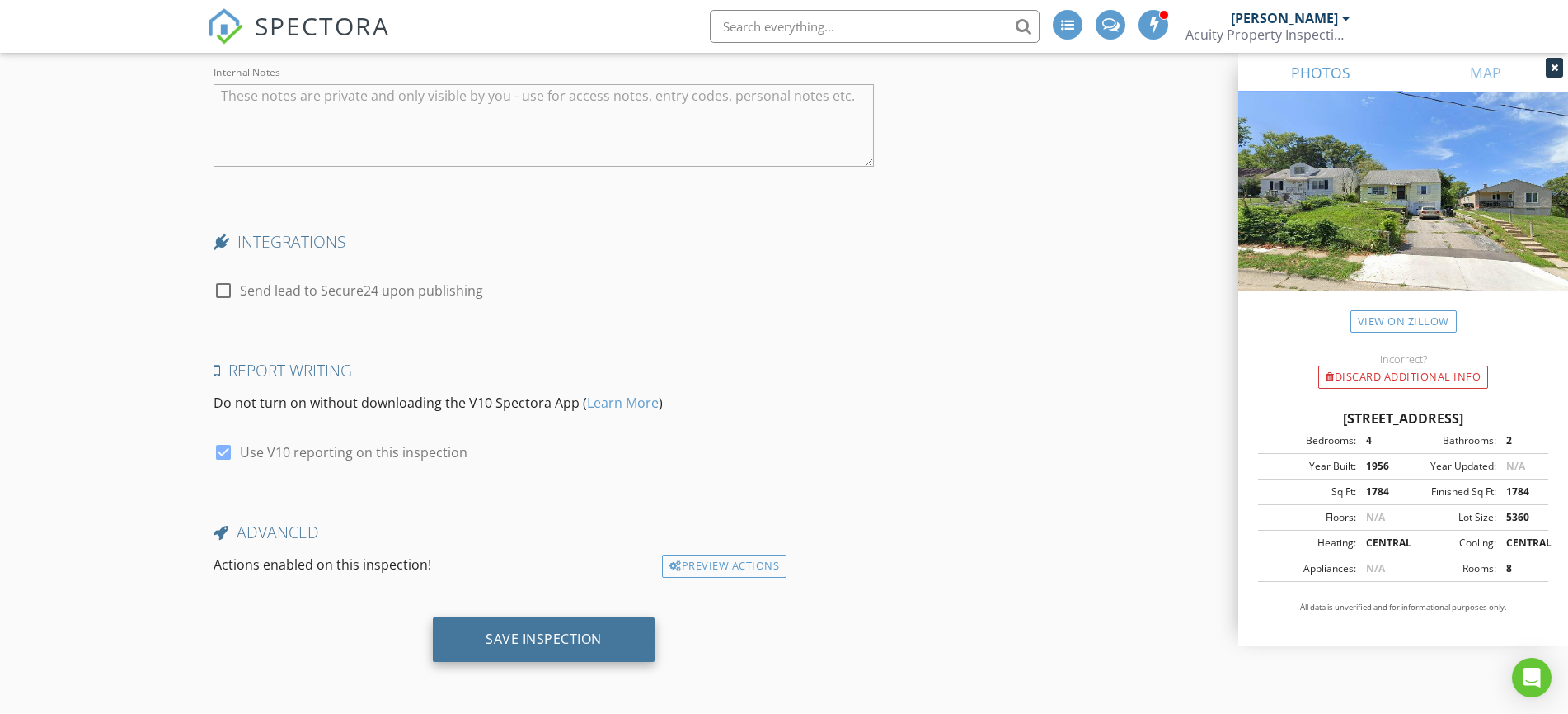
click at [553, 645] on div "Save Inspection" at bounding box center [543, 638] width 116 height 16
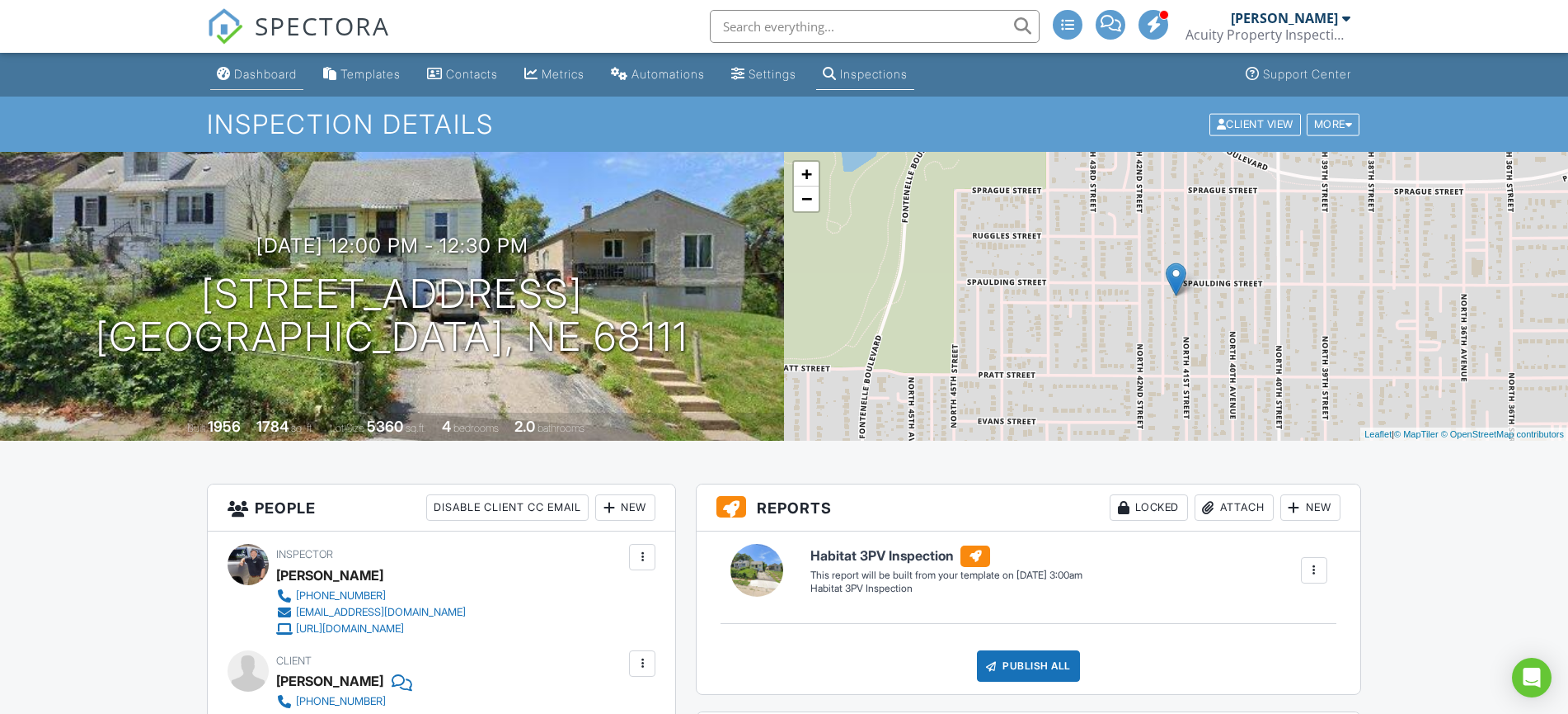
click at [275, 73] on div "Dashboard" at bounding box center [266, 74] width 63 height 14
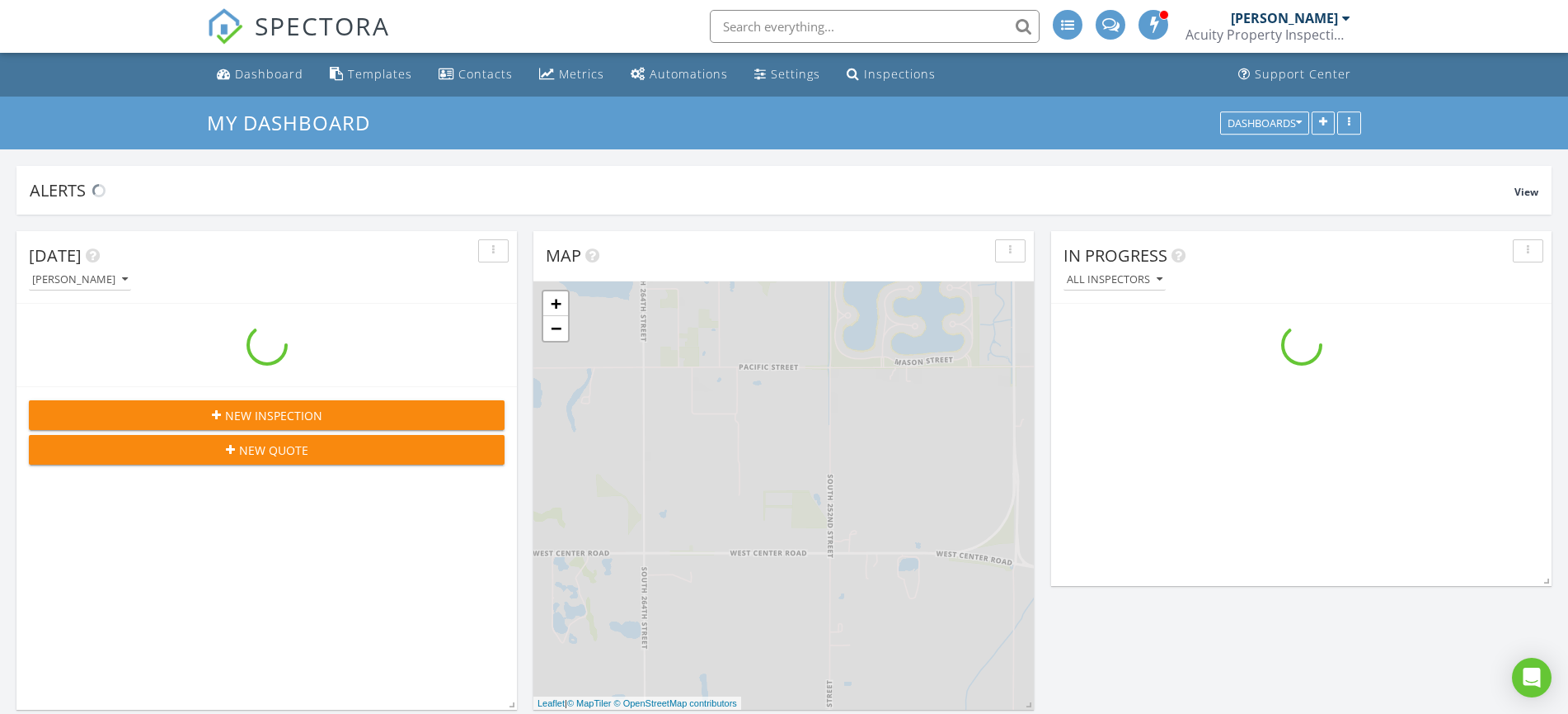
scroll to position [1886, 1582]
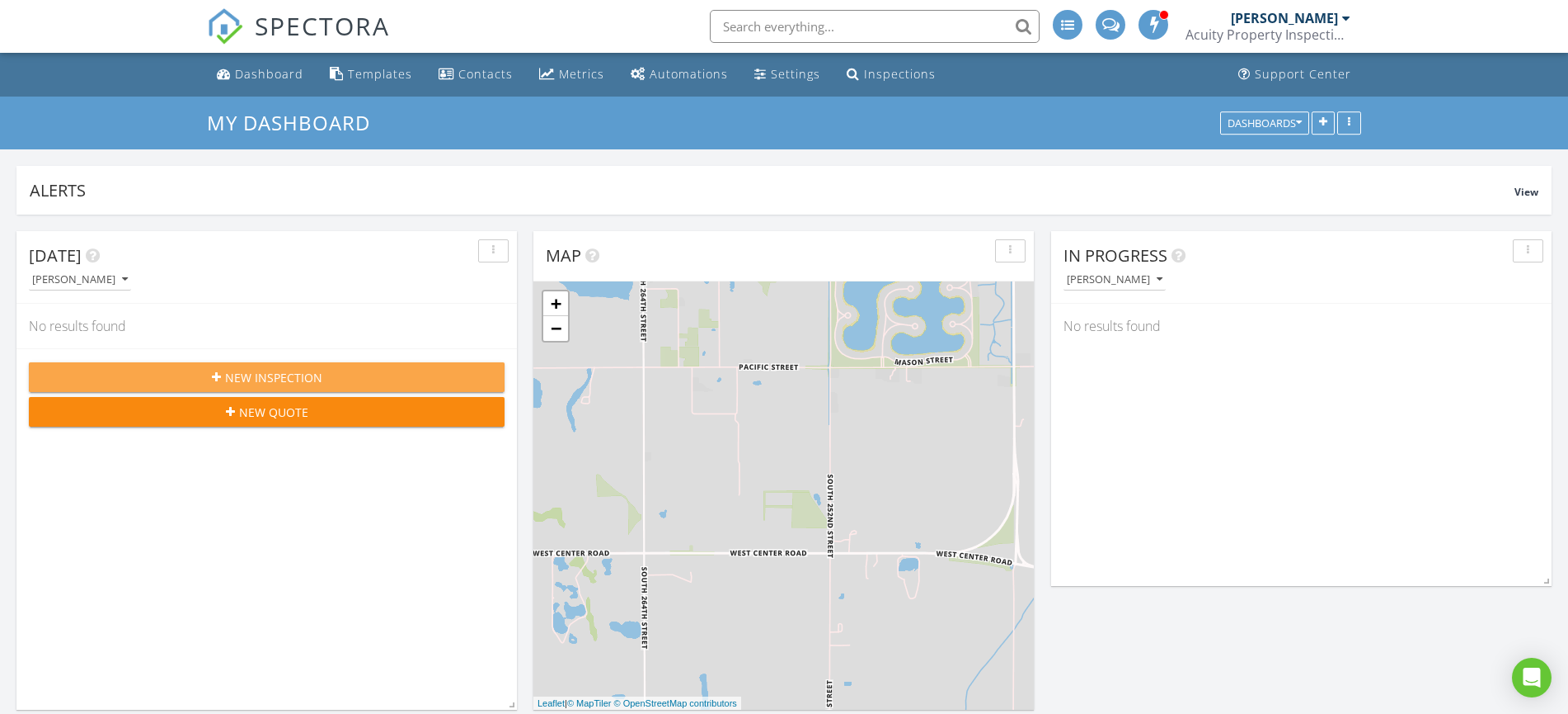
click at [266, 373] on span "New Inspection" at bounding box center [273, 377] width 98 height 17
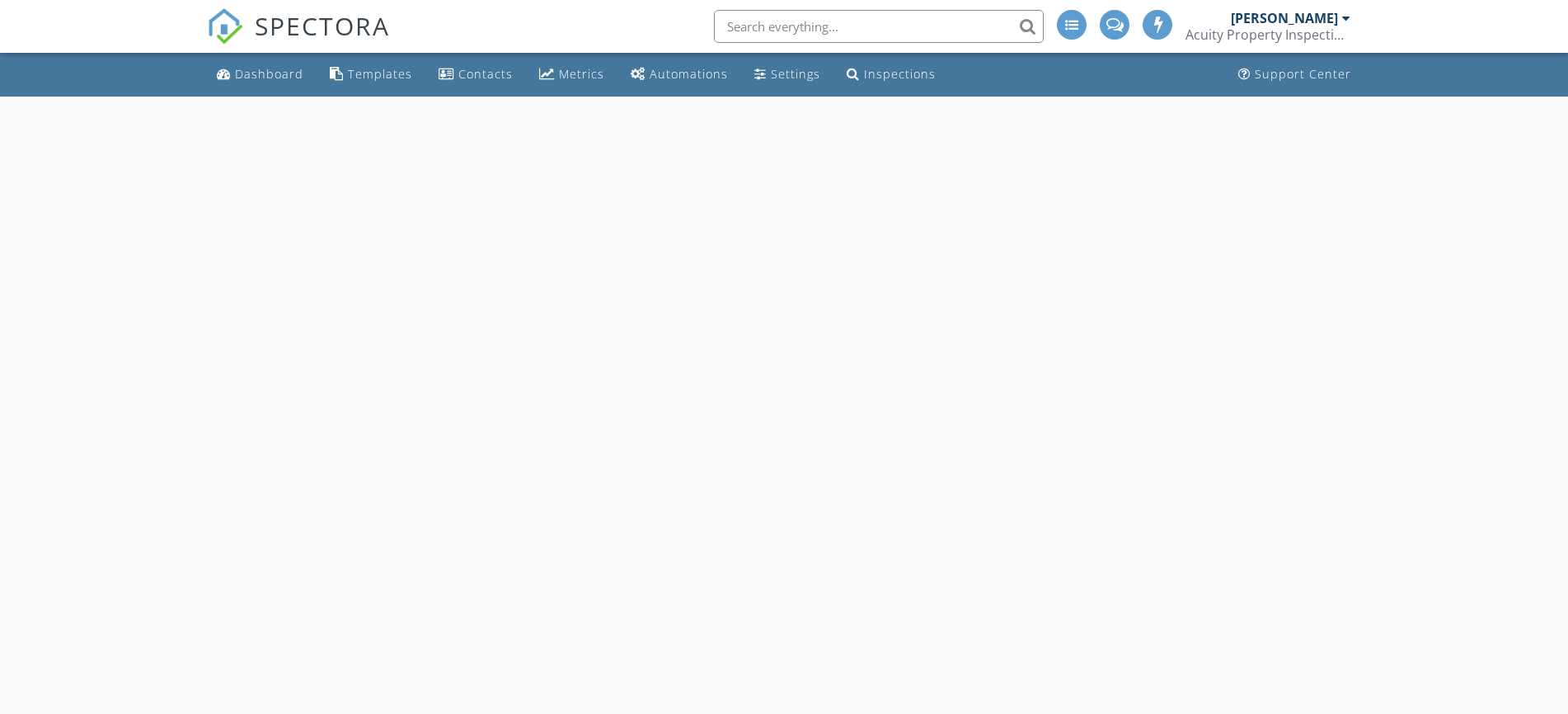
select select "7"
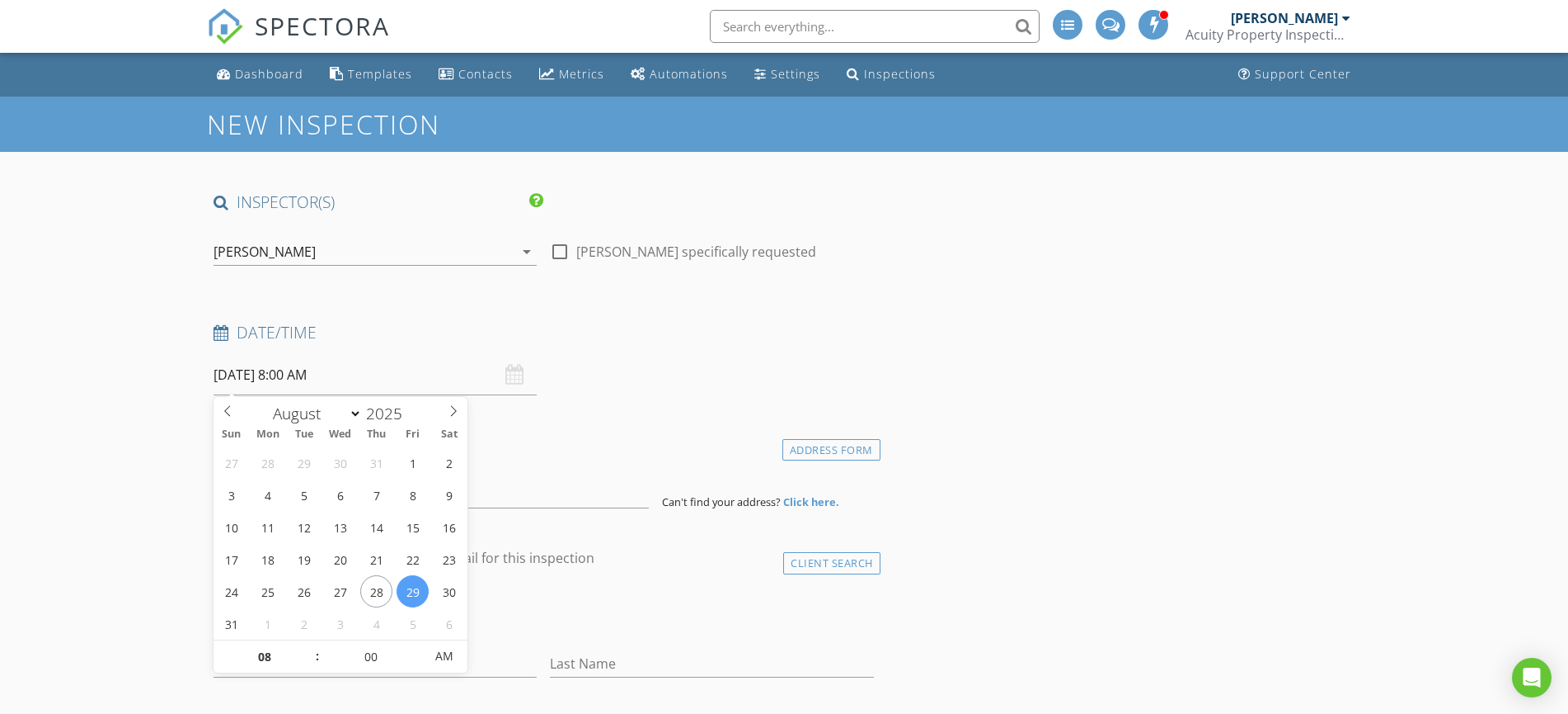
click at [298, 378] on input "[DATE] 8:00 AM" at bounding box center [375, 375] width 323 height 41
type input "09"
type input "[DATE] 9:00 AM"
click at [305, 648] on span at bounding box center [310, 648] width 12 height 16
type input "10"
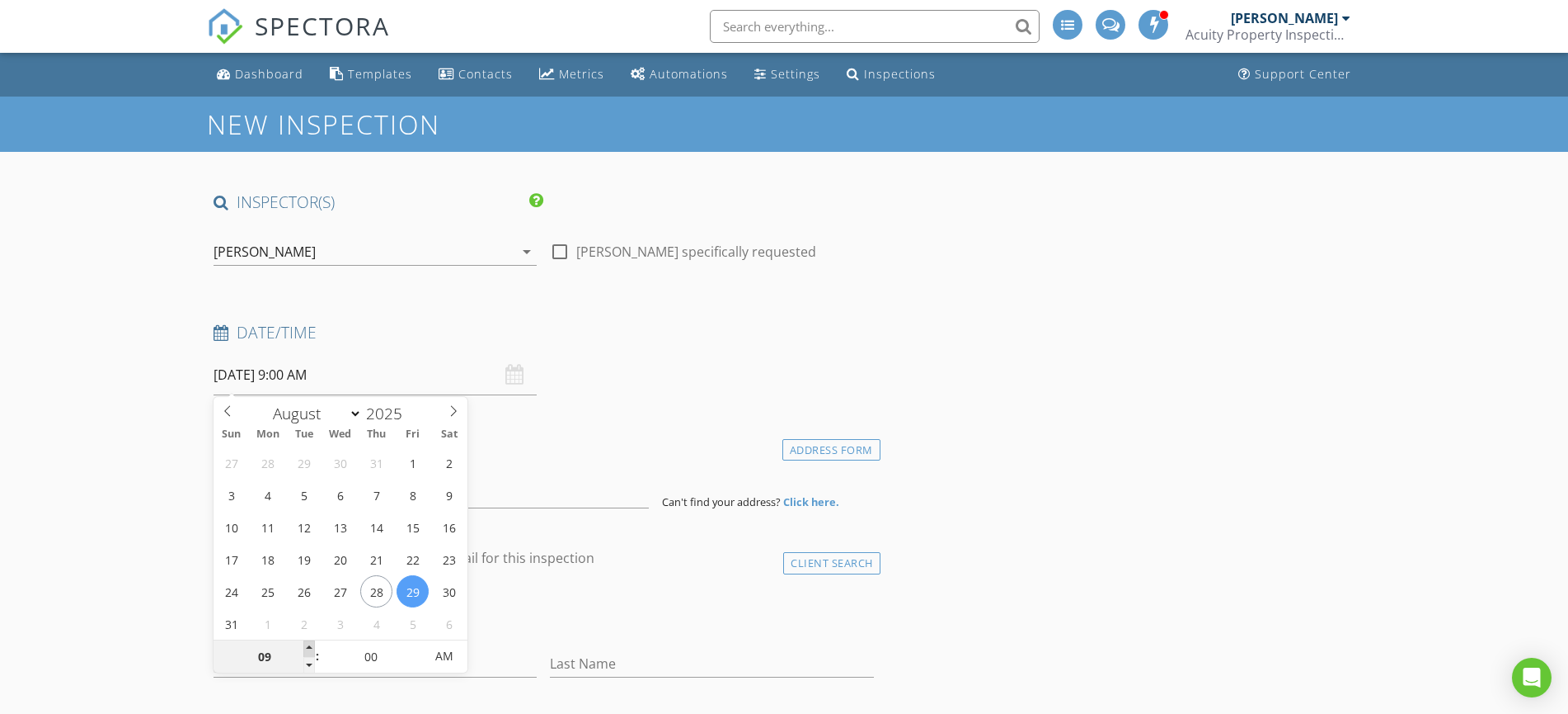
type input "[DATE] 10:00 AM"
click at [305, 648] on span at bounding box center [310, 648] width 12 height 16
type input "11"
type input "08/29/2025 11:00 AM"
click at [305, 648] on span at bounding box center [310, 648] width 12 height 16
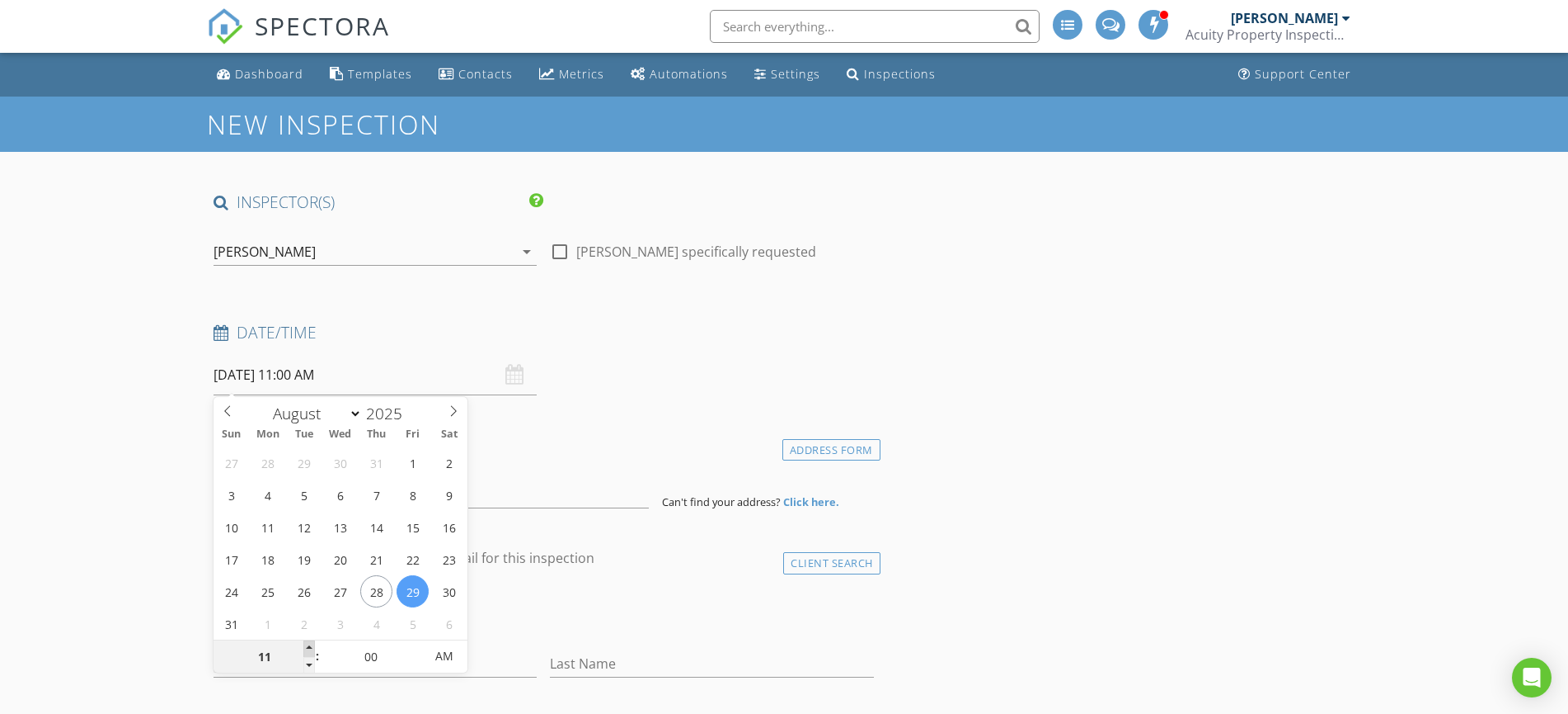
type input "12"
type input "08/29/2025 12:00 PM"
click at [305, 648] on span at bounding box center [310, 648] width 12 height 16
type input "01"
type input "08/29/2025 1:00 PM"
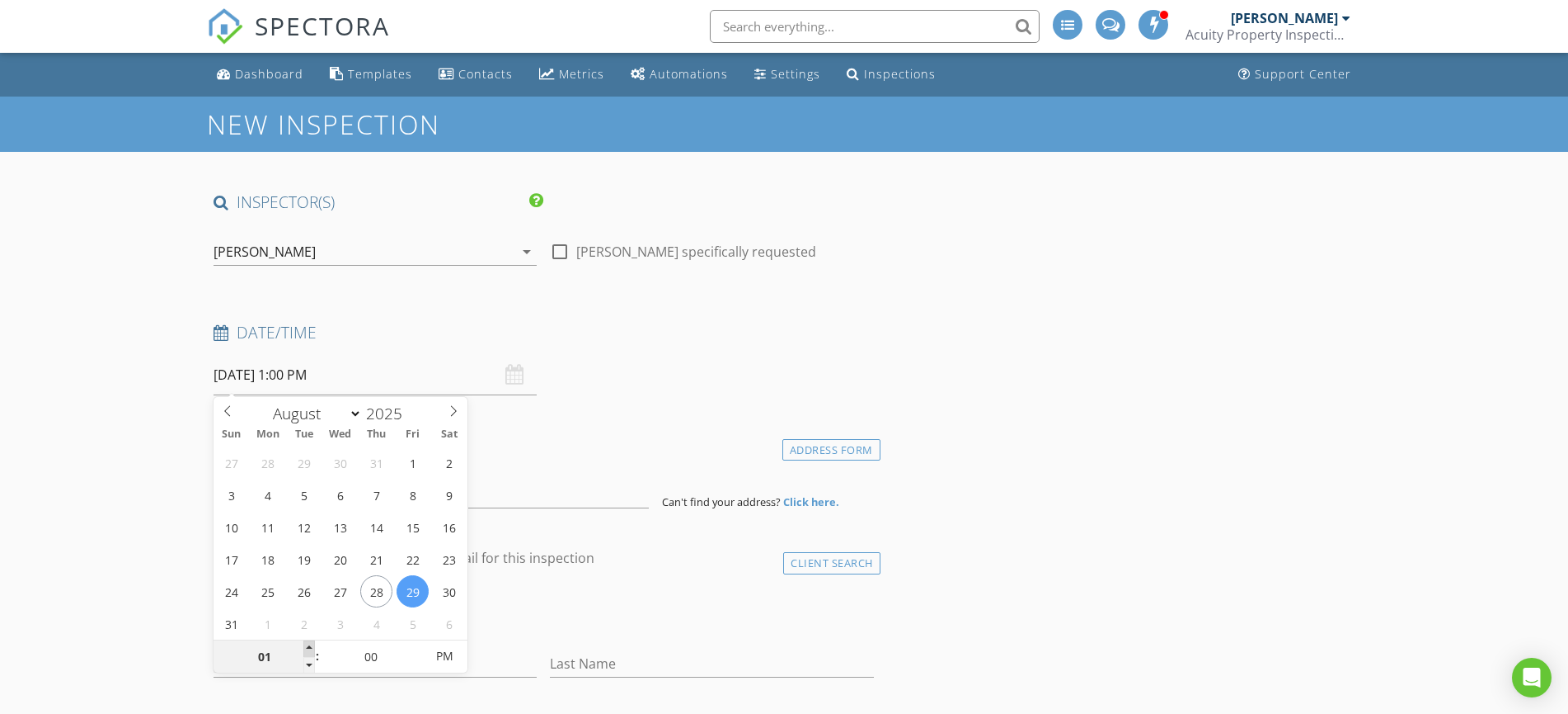
click at [305, 648] on span at bounding box center [310, 648] width 12 height 16
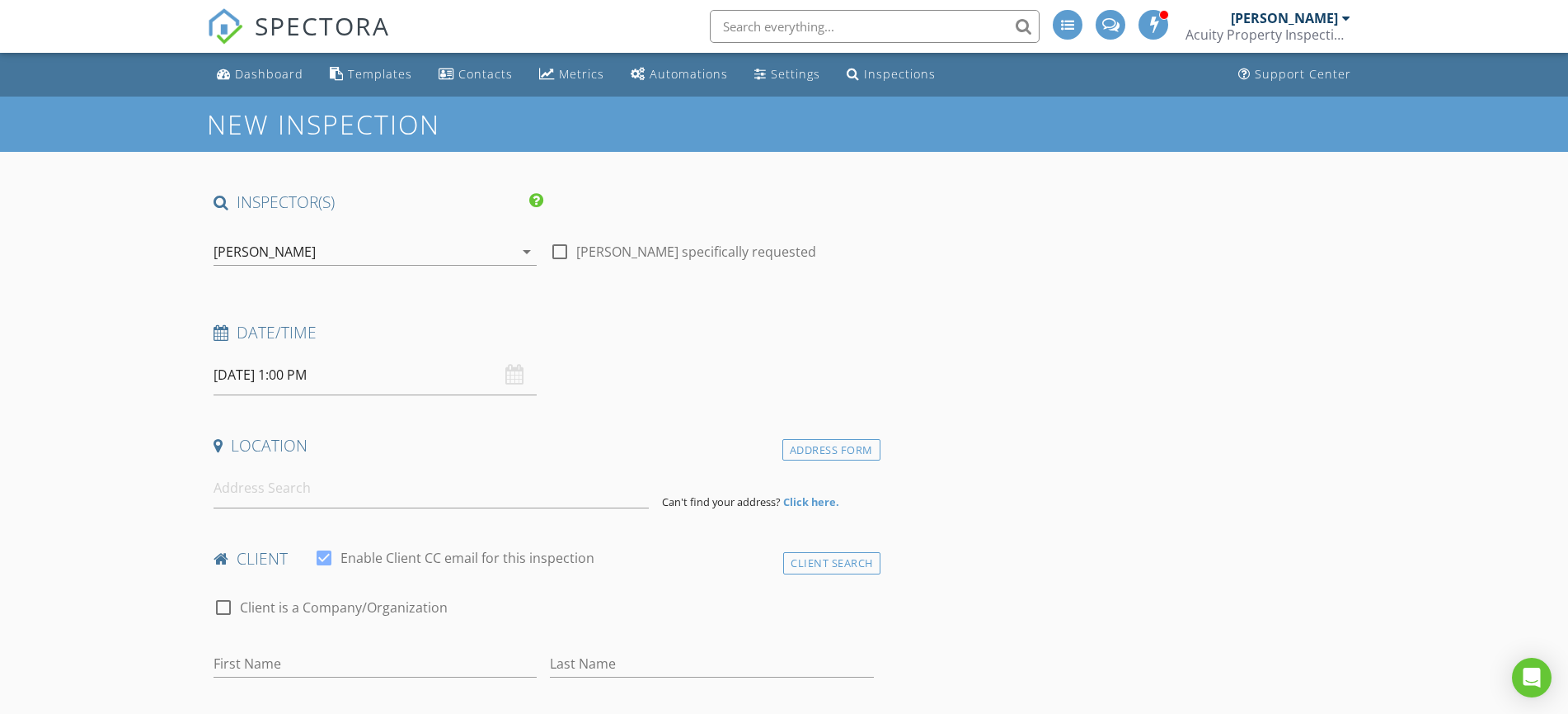
click at [229, 491] on input at bounding box center [431, 488] width 435 height 41
type input "4717 S 79th St, Ralston, NE, USA"
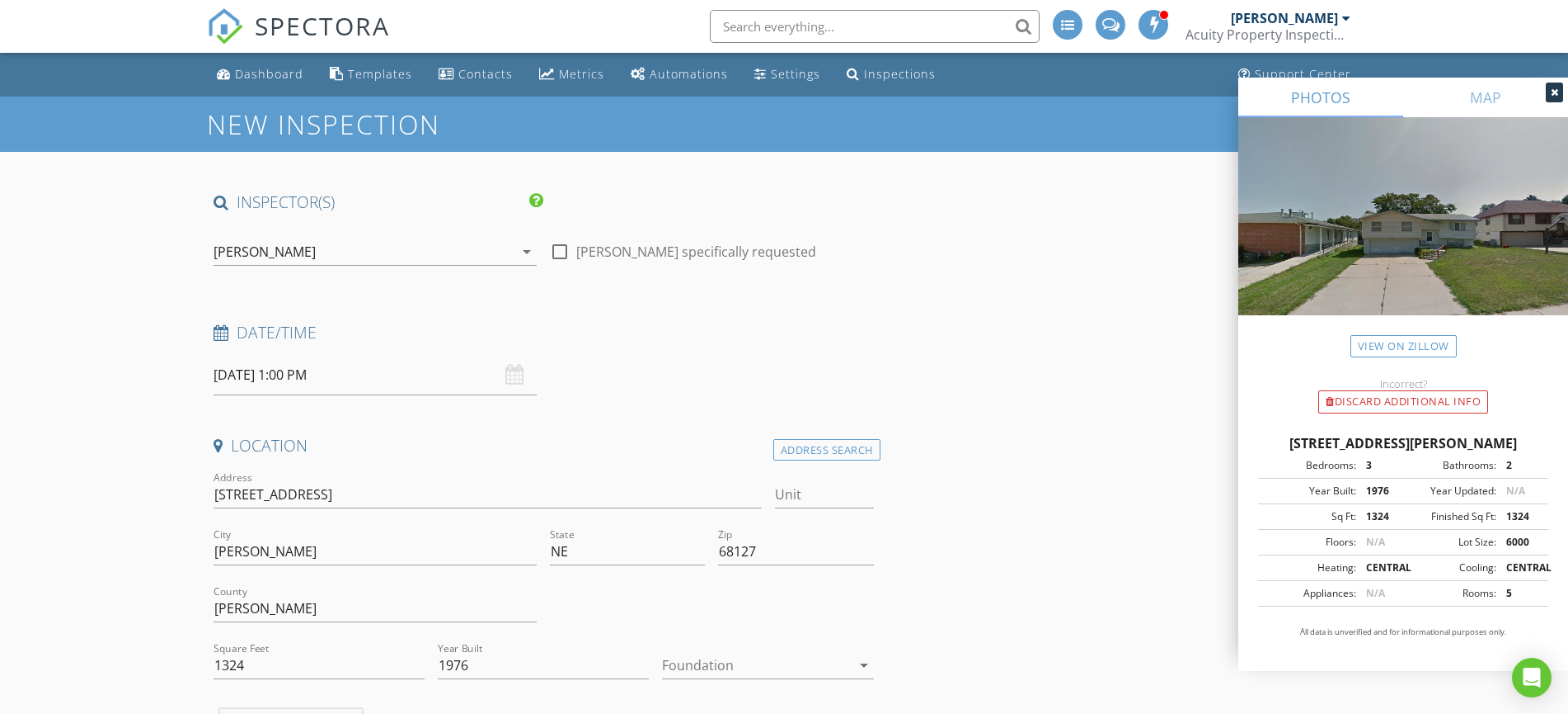
scroll to position [449, 0]
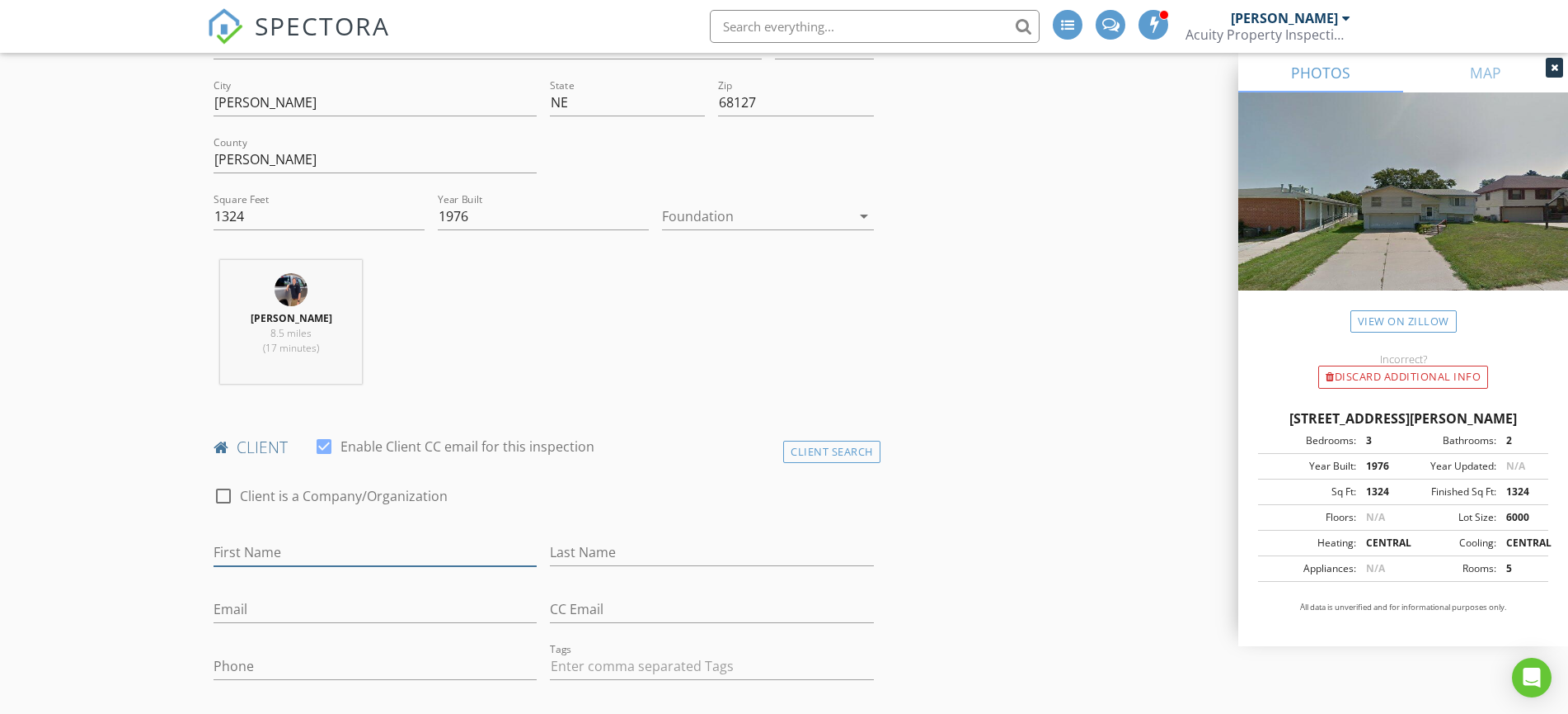
click at [249, 542] on input "First Name" at bounding box center [375, 553] width 323 height 27
type input "Janet"
type input "Henion"
click at [248, 660] on input "Phone" at bounding box center [375, 666] width 323 height 27
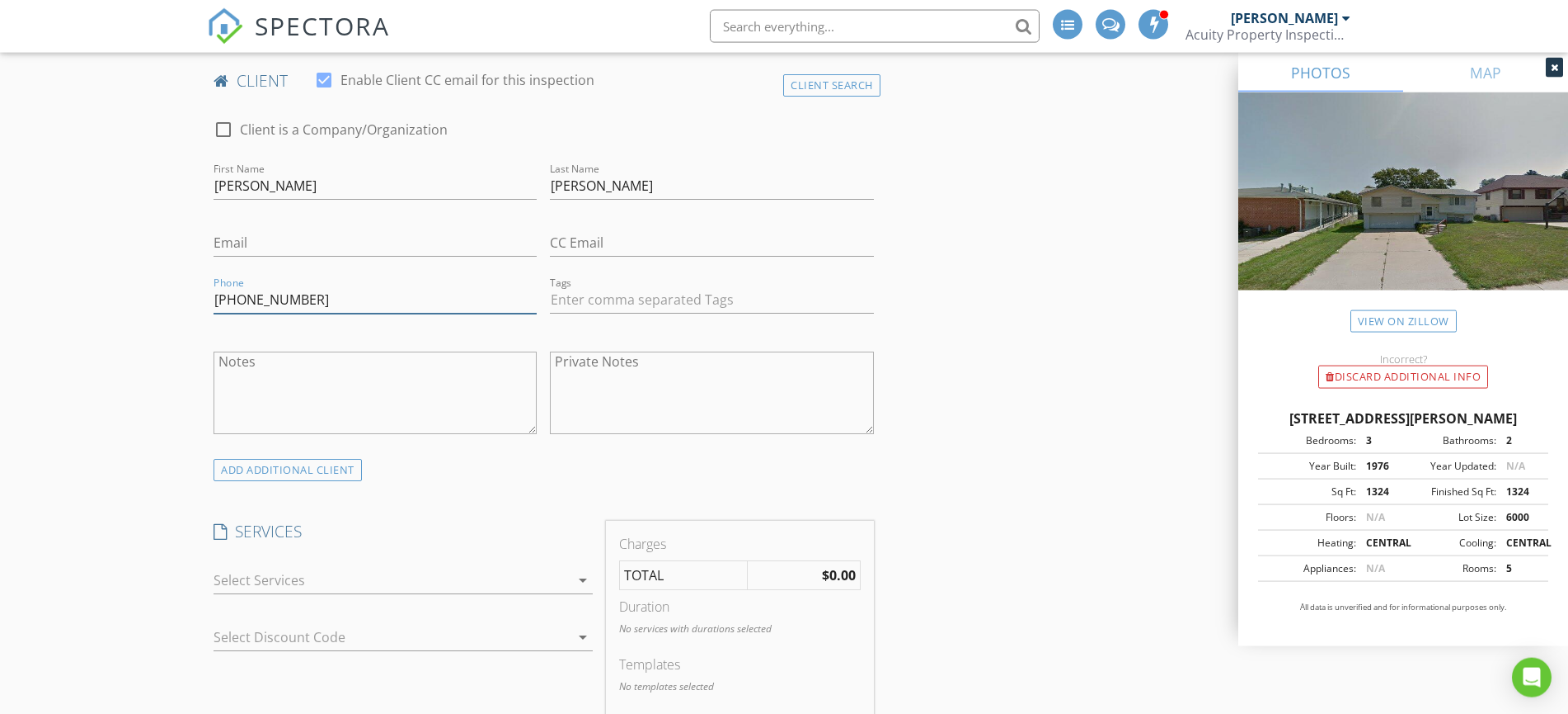
scroll to position [858, 0]
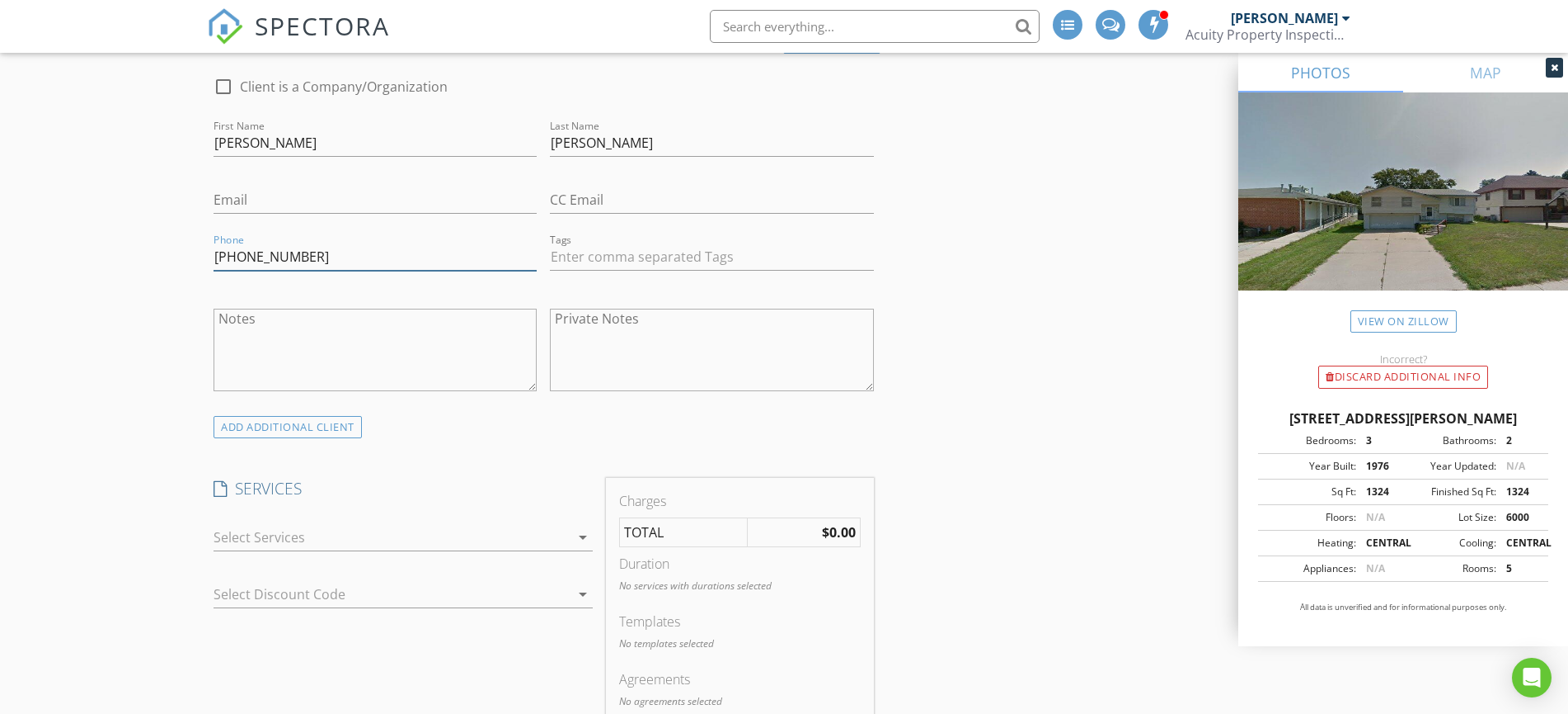
type input "402-288-2649"
click at [280, 541] on div at bounding box center [392, 537] width 356 height 26
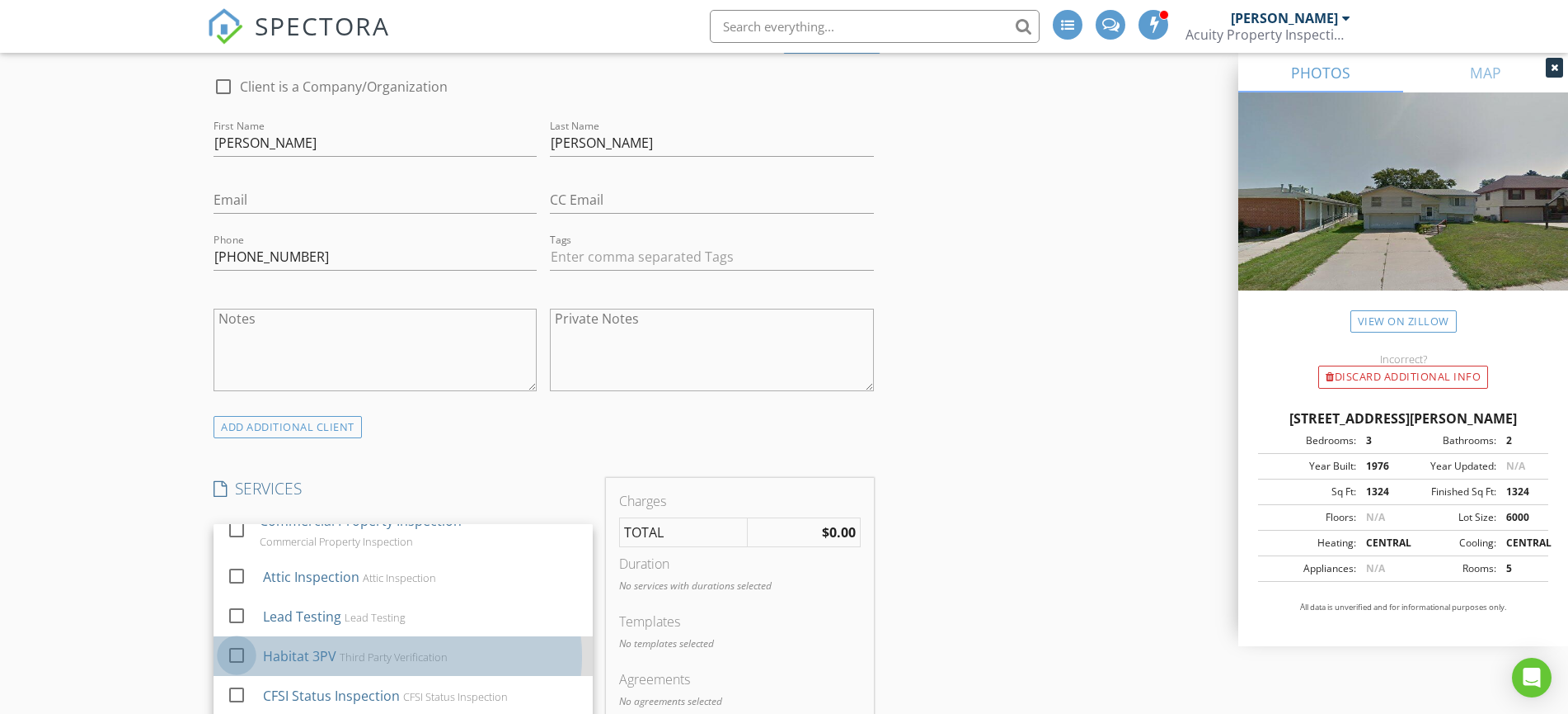
click at [240, 652] on div at bounding box center [236, 655] width 28 height 28
checkbox input "false"
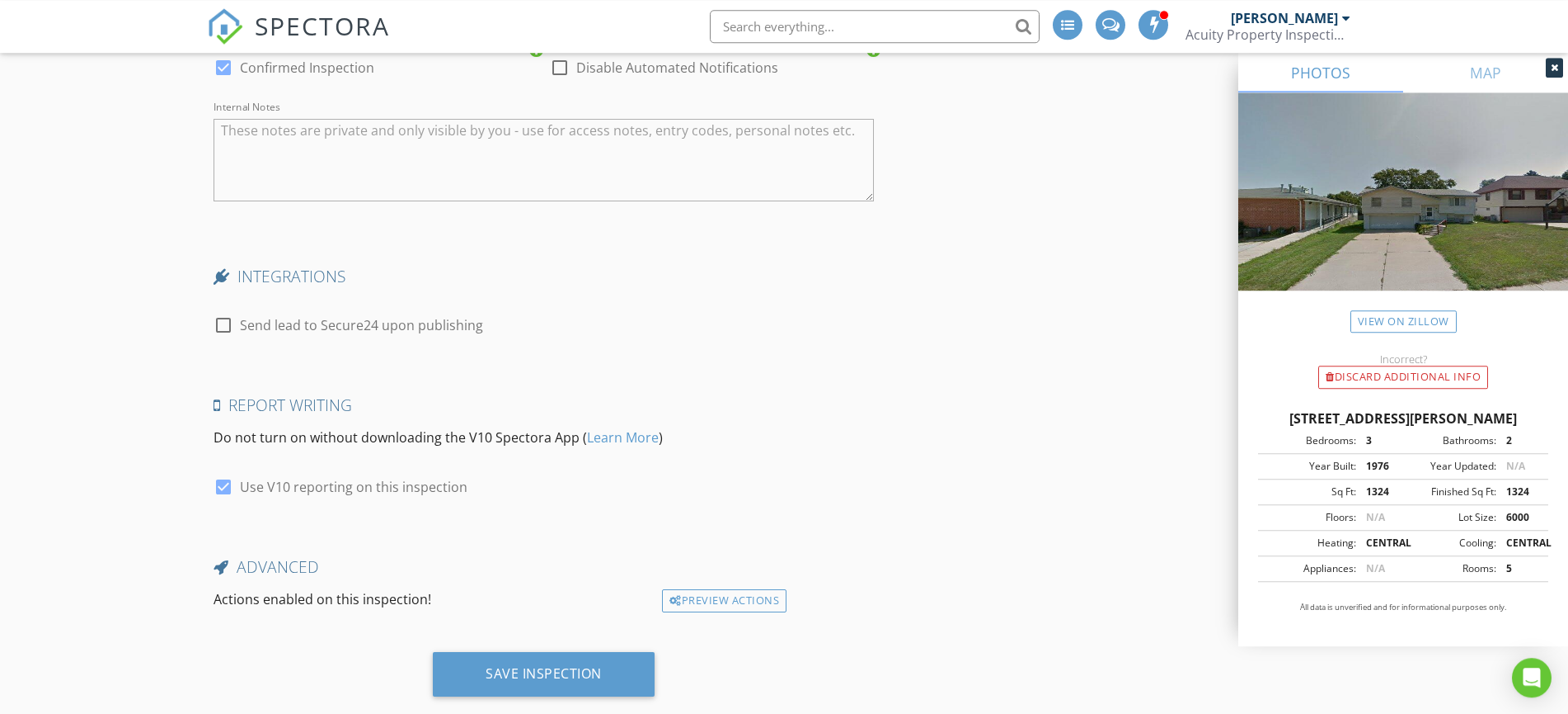
scroll to position [2548, 0]
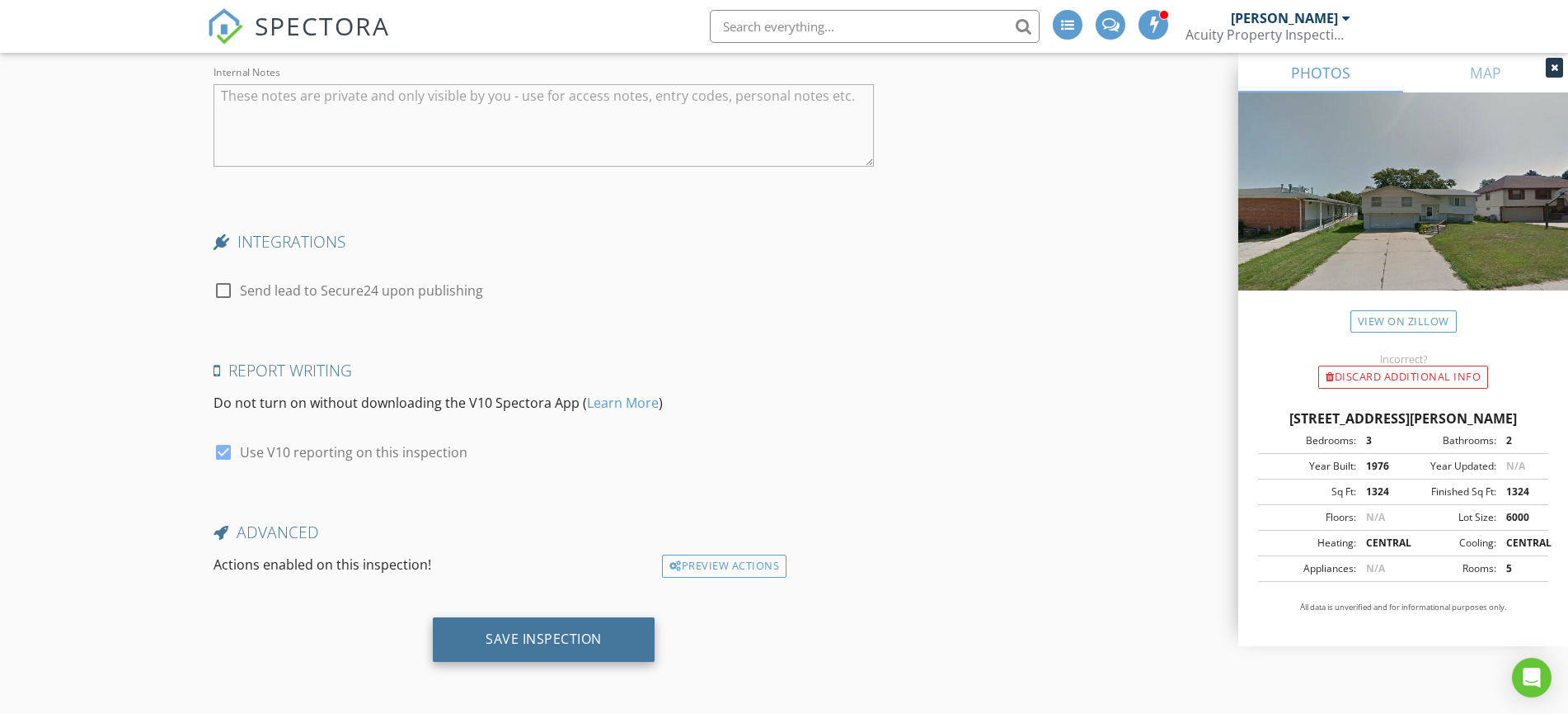
click at [555, 643] on div "Save Inspection" at bounding box center [543, 638] width 116 height 16
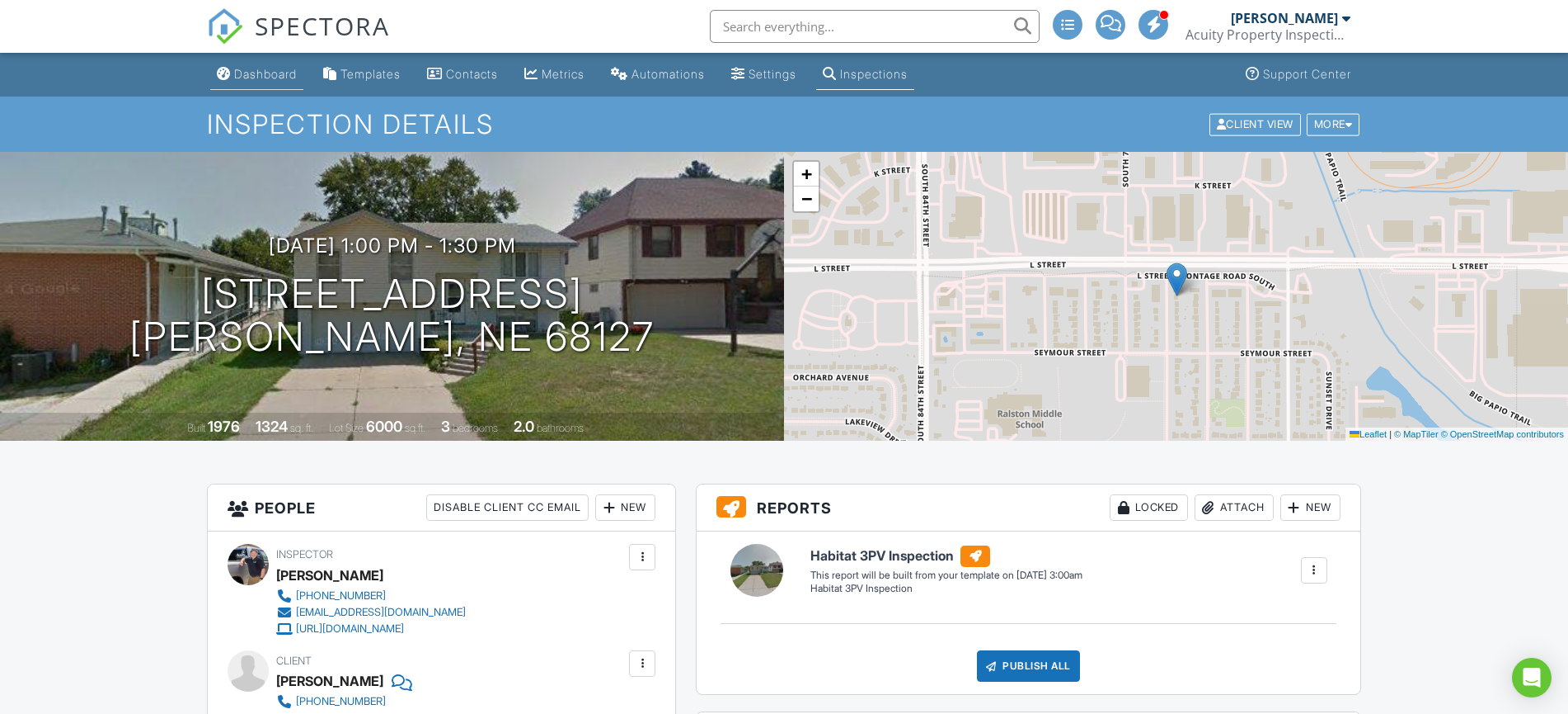
click at [273, 76] on div "Dashboard" at bounding box center [266, 74] width 63 height 14
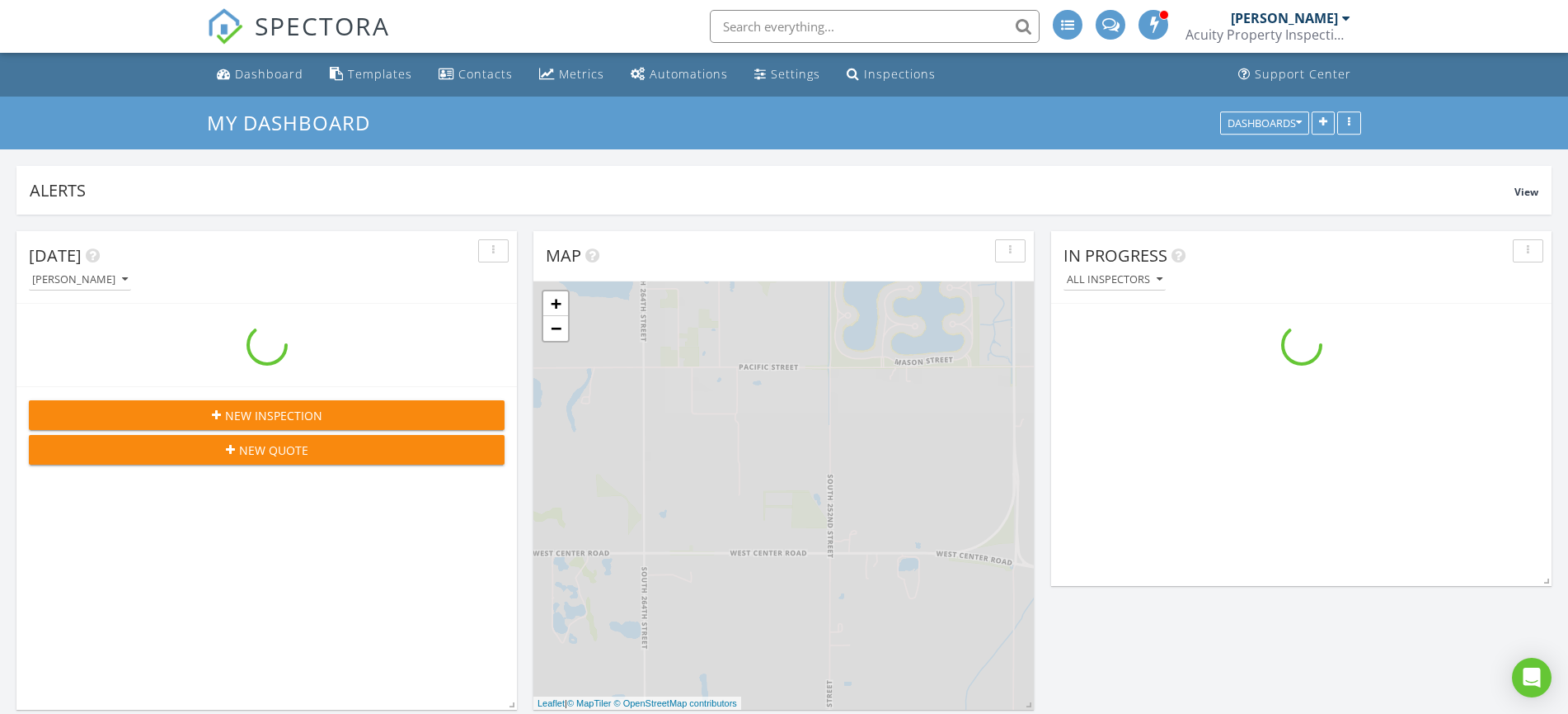
scroll to position [1886, 1582]
